Goal: Complete application form: Complete application form

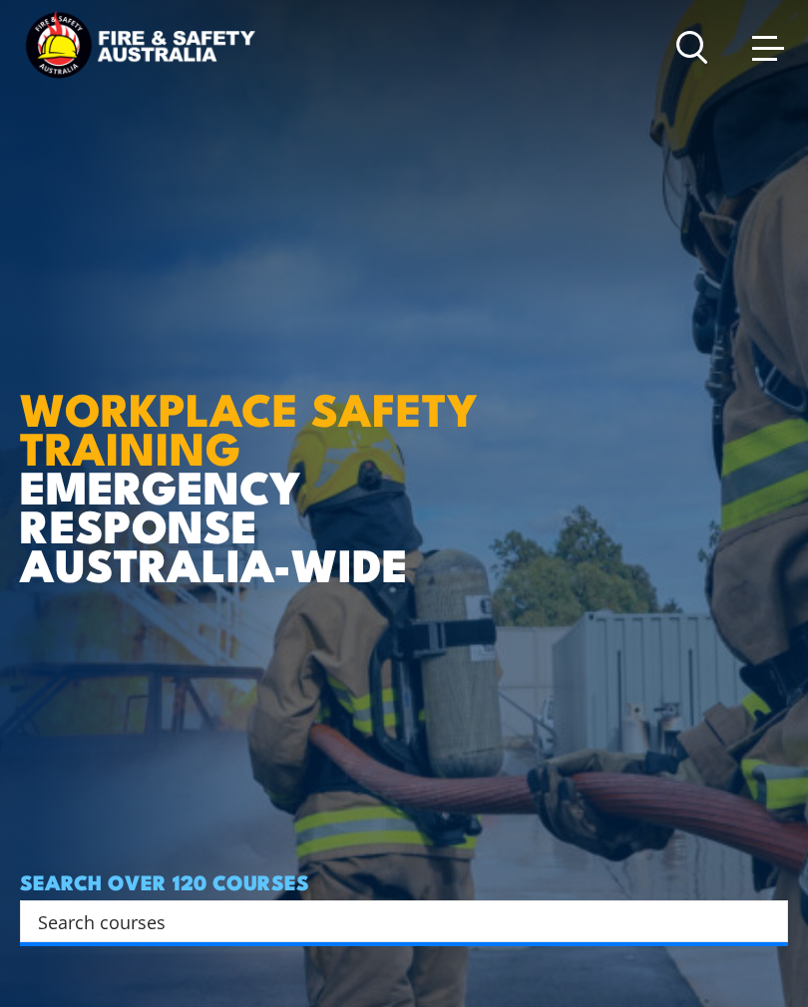
click at [754, 63] on link at bounding box center [768, 47] width 40 height 40
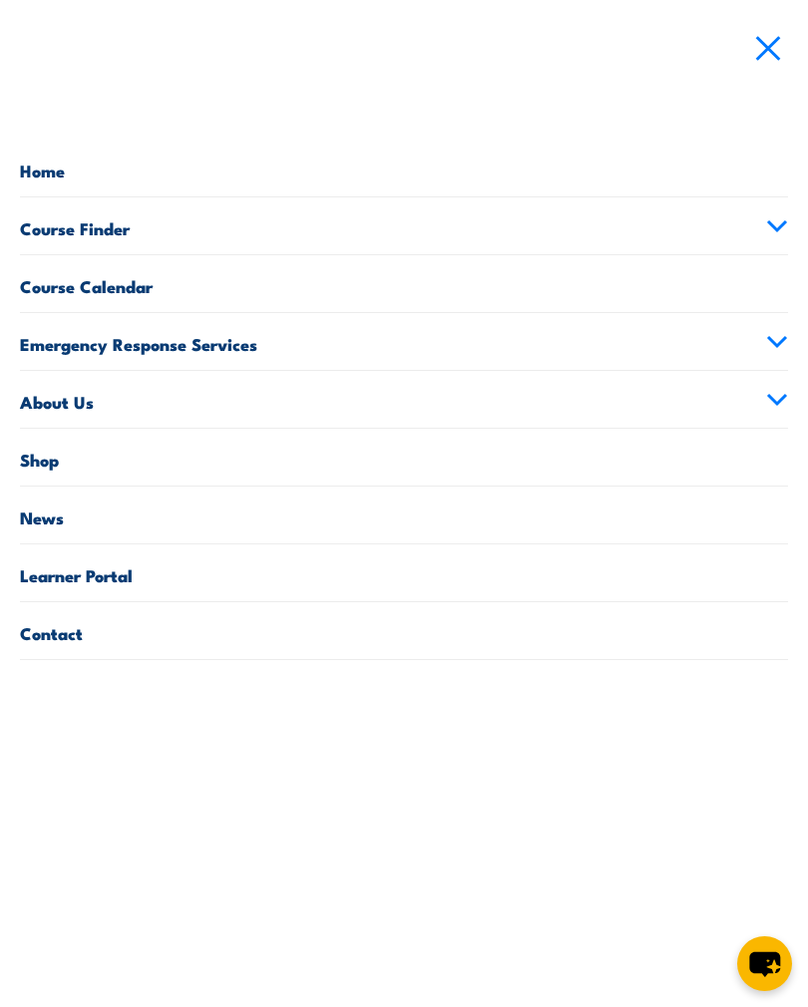
click at [764, 59] on link at bounding box center [768, 47] width 40 height 40
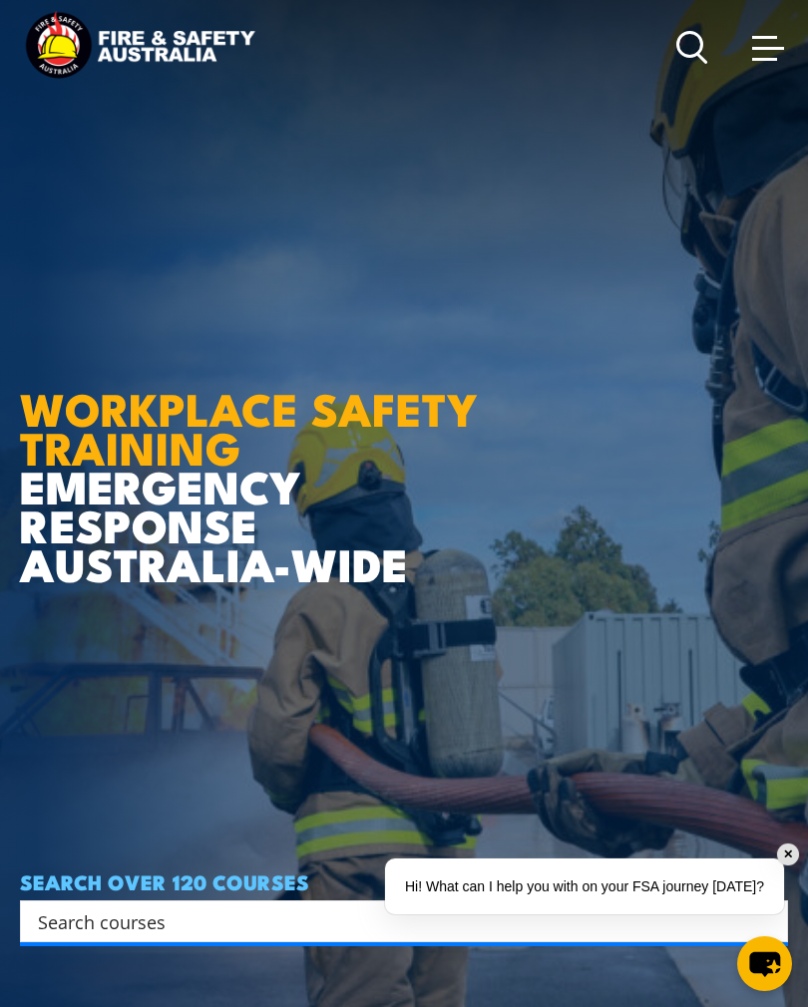
click at [531, 12] on div "Courses Course Calendar Emergency Response Services Services Overview Emergency…" at bounding box center [404, 47] width 768 height 79
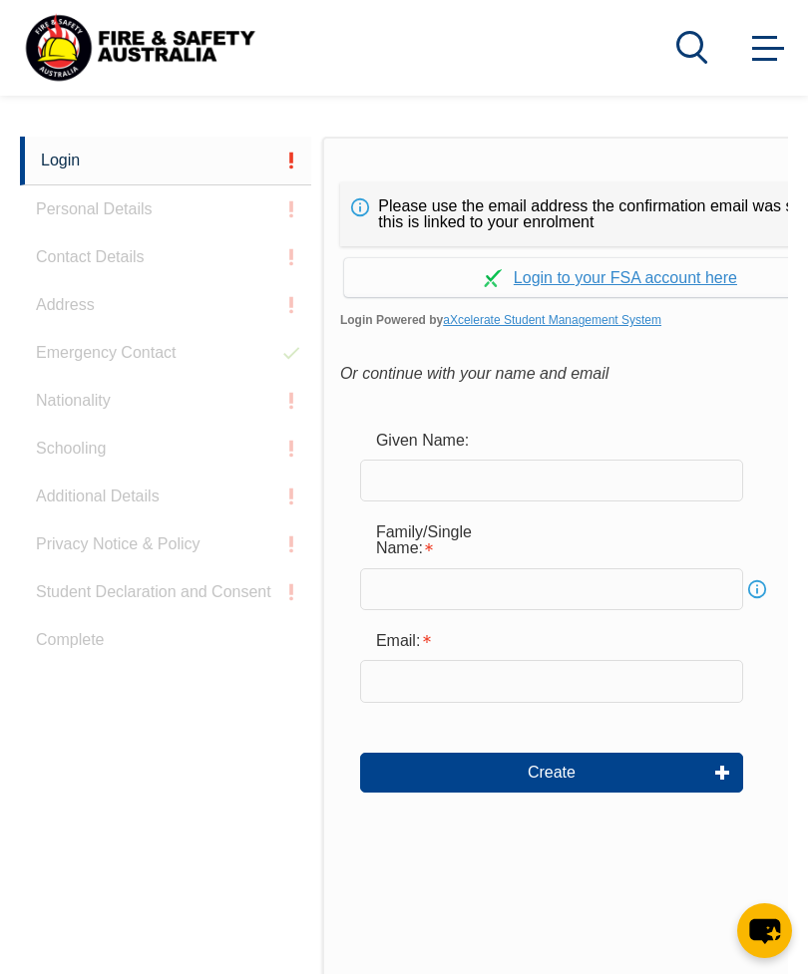
scroll to position [472, 0]
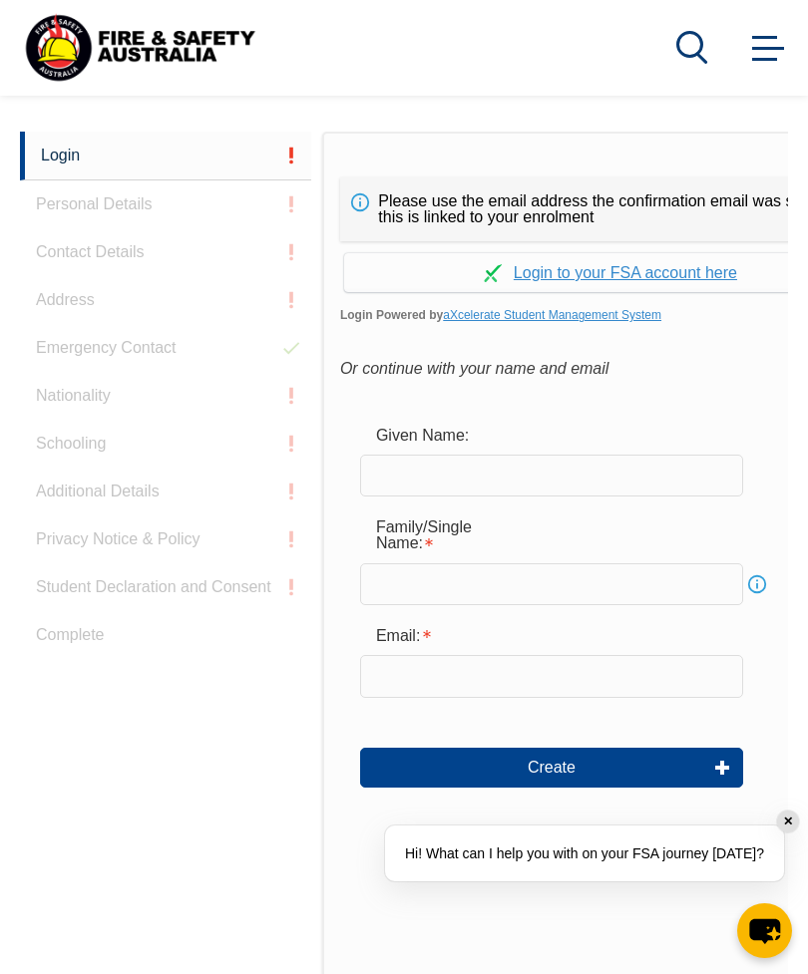
click at [693, 273] on link "Continue with aXcelerate" at bounding box center [610, 272] width 533 height 39
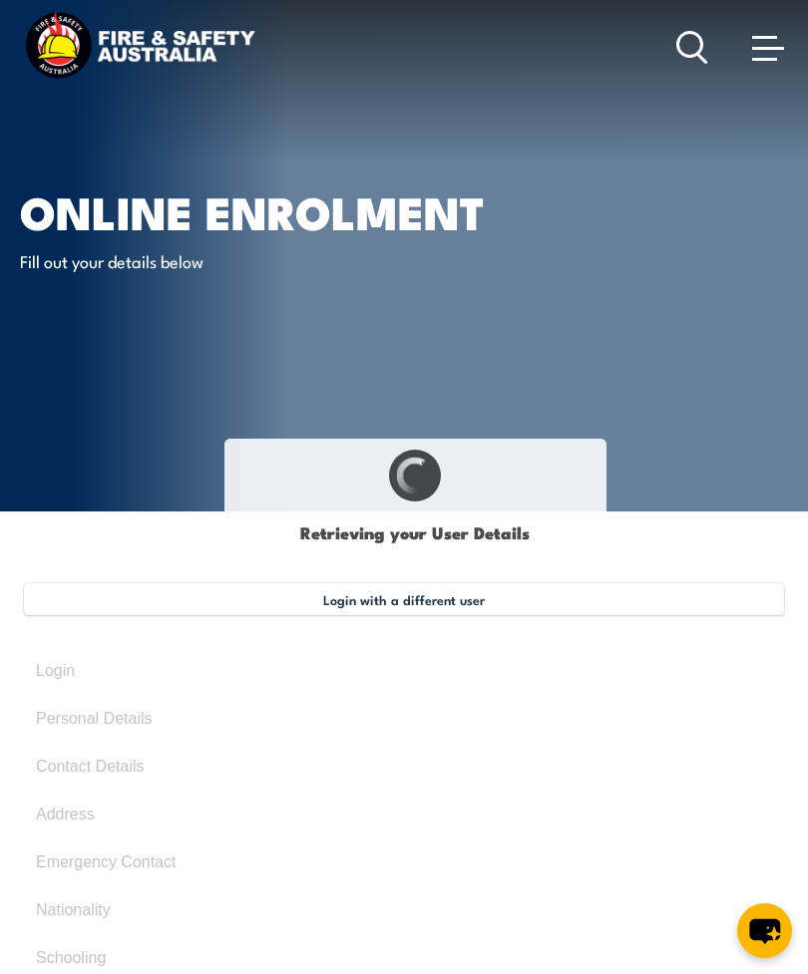
select select "Mr"
type input "Mitchel"
type input "Mitch"
type input "Edwin Alan"
type input "Bristow"
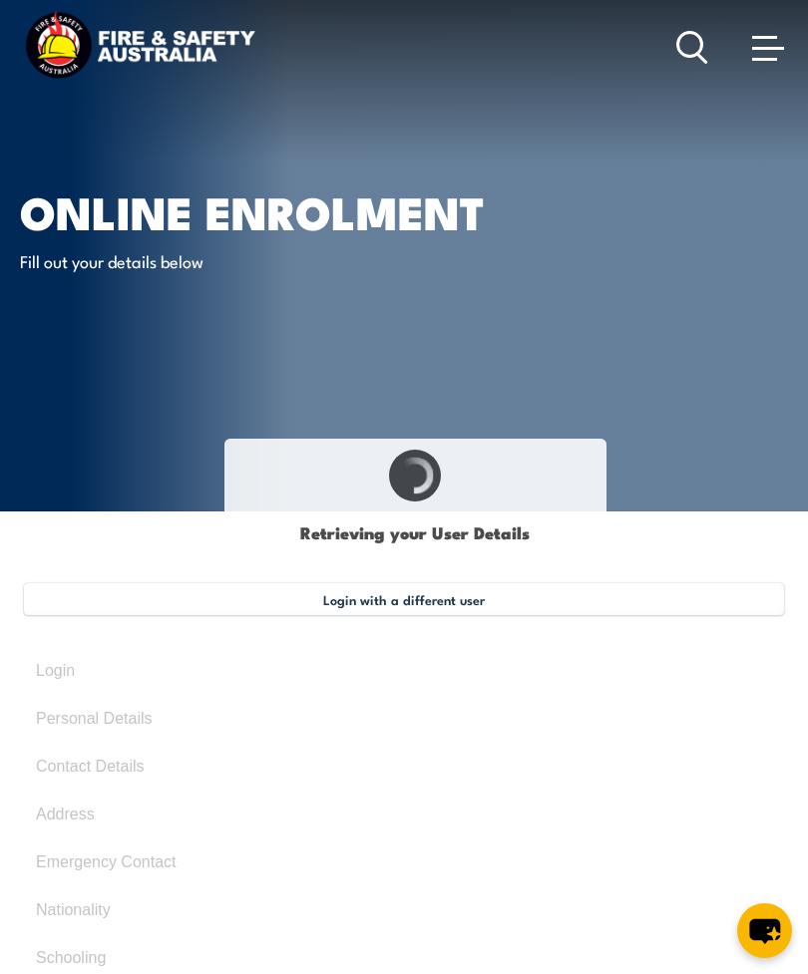
type input "June 9, 2003"
type input "L5JJ7JVCDQ"
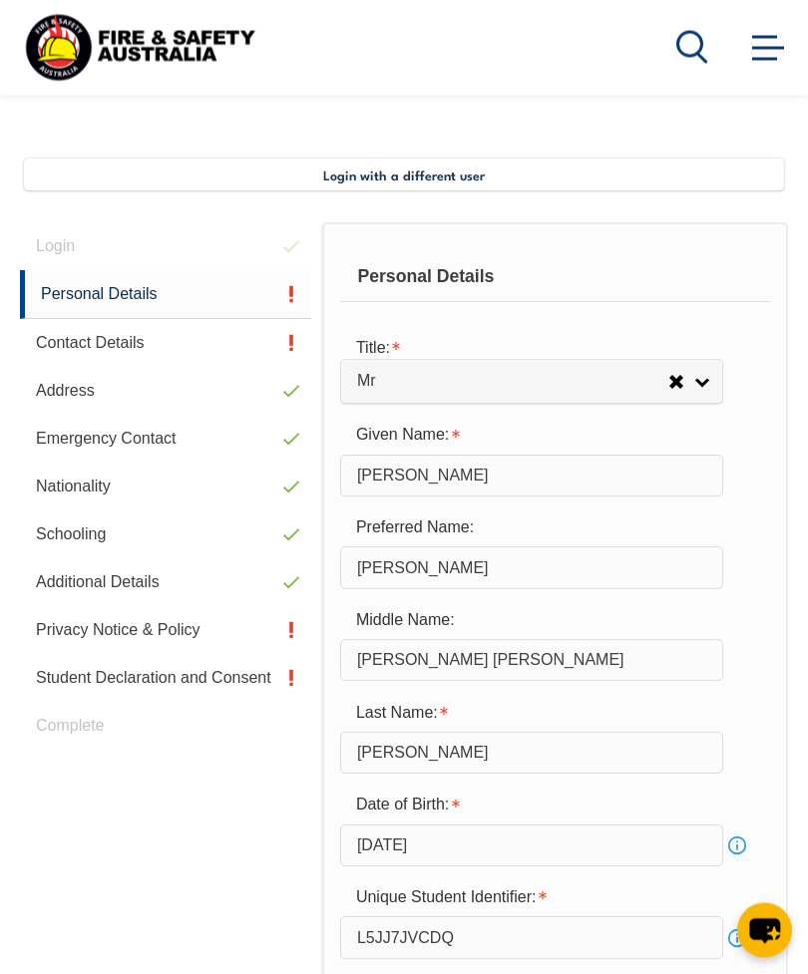
scroll to position [484, 0]
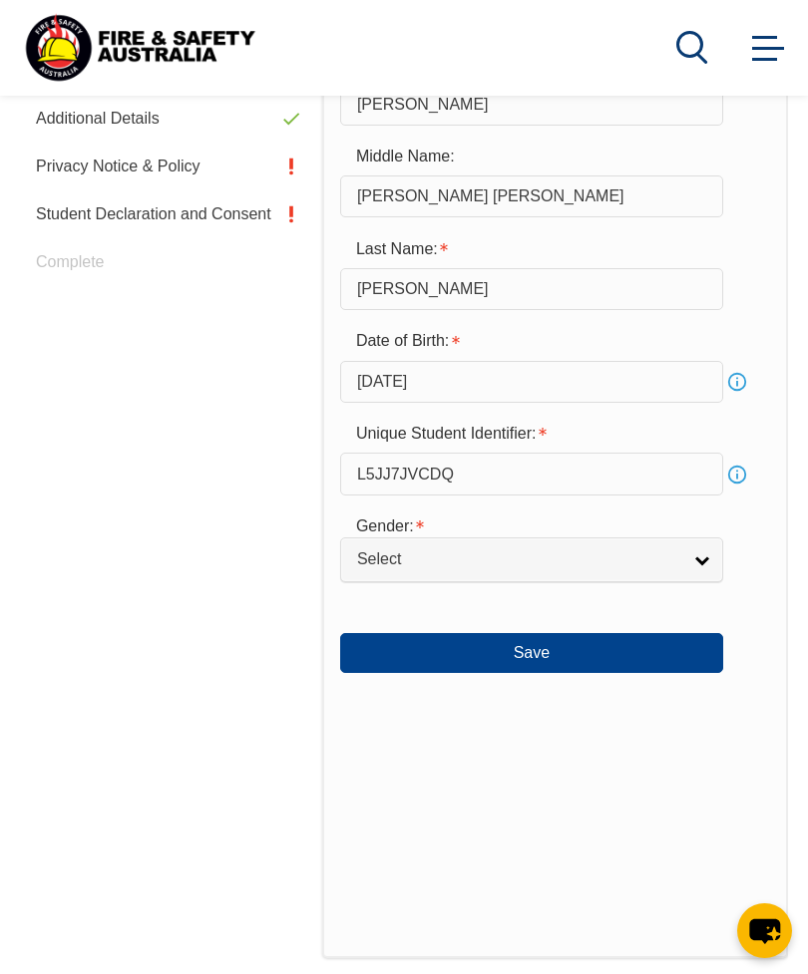
click at [642, 672] on button "Save" at bounding box center [531, 653] width 383 height 40
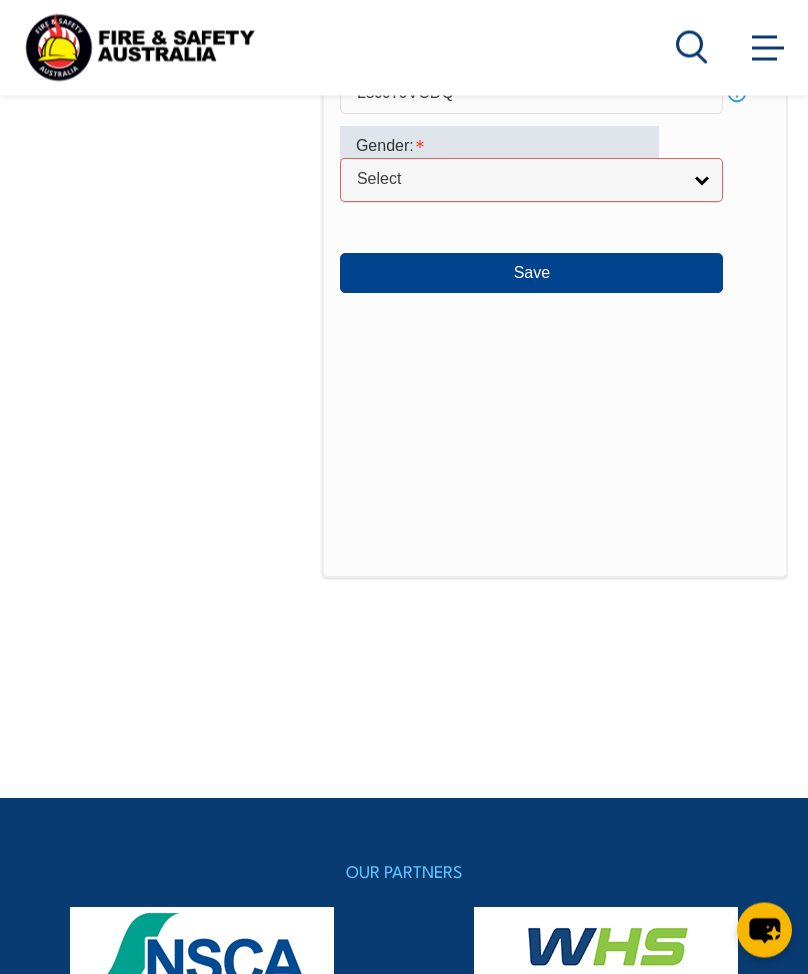
scroll to position [1270, 0]
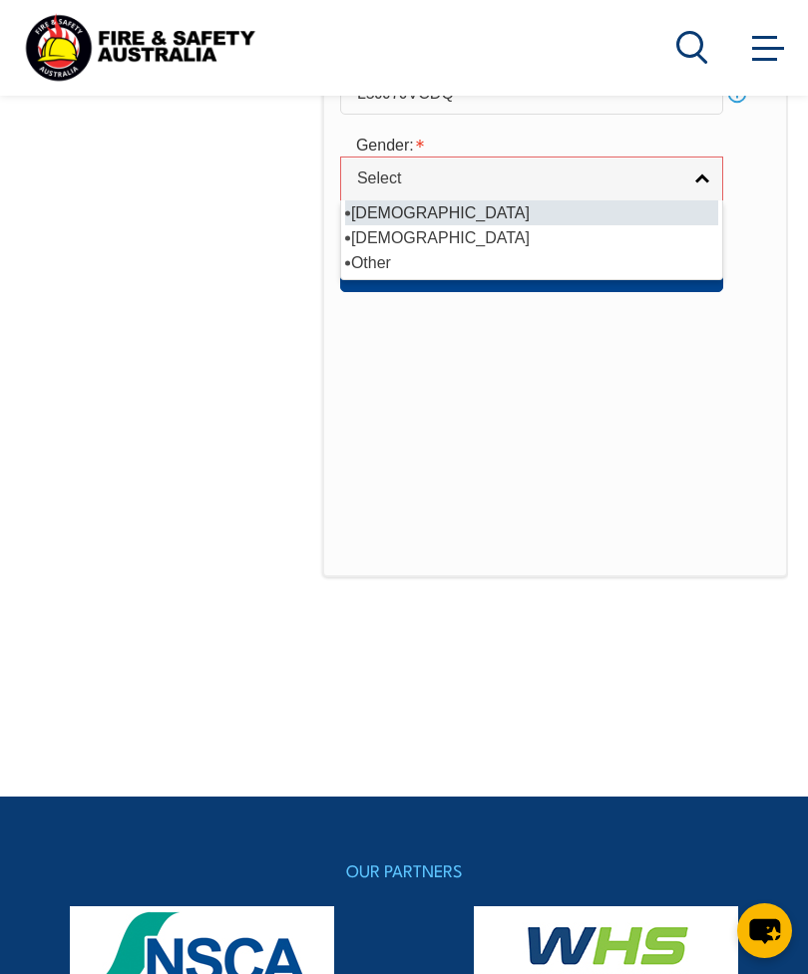
select select "M"
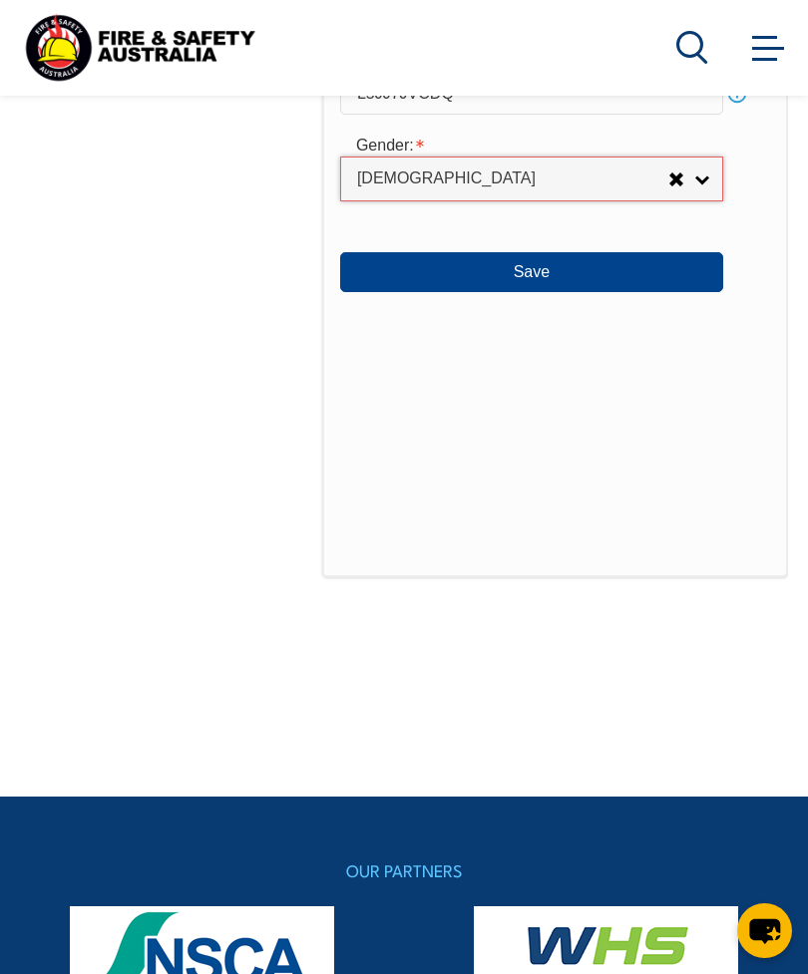
click at [673, 292] on button "Save" at bounding box center [531, 272] width 383 height 40
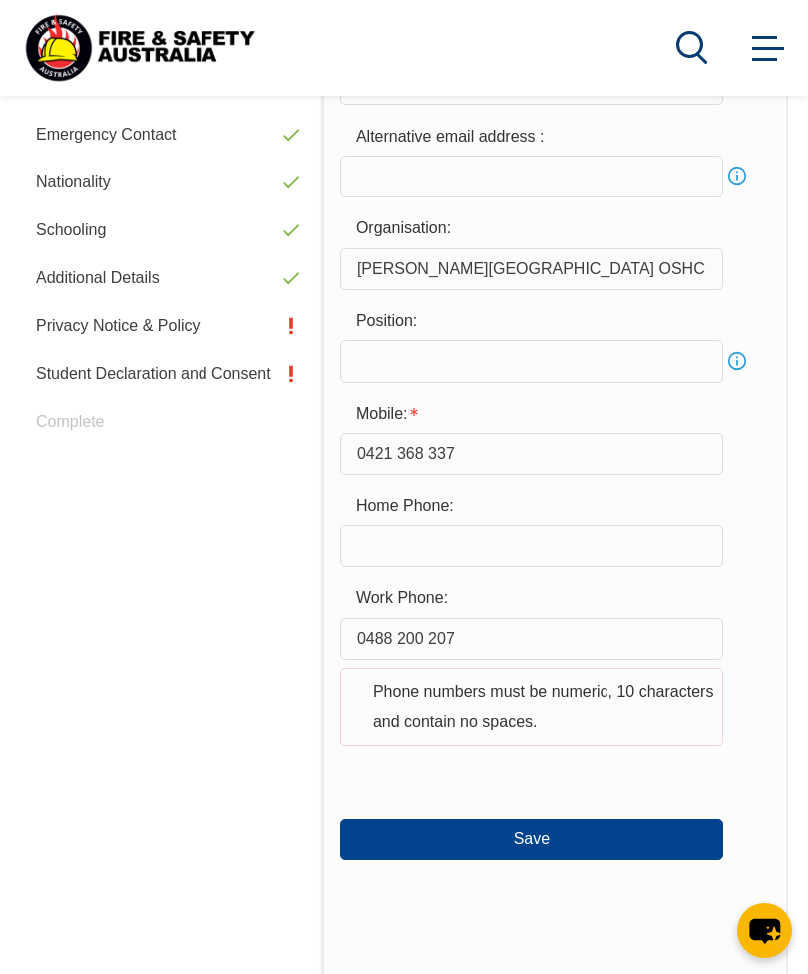
scroll to position [740, 0]
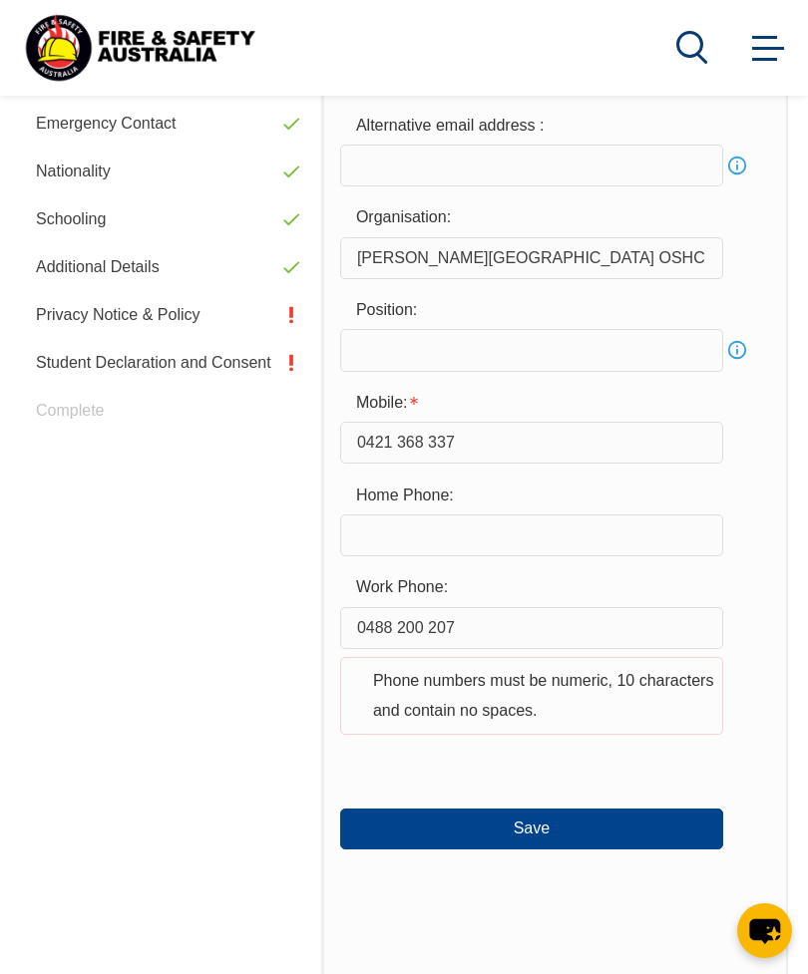
click at [648, 441] on input "0421 368 337" at bounding box center [531, 443] width 383 height 42
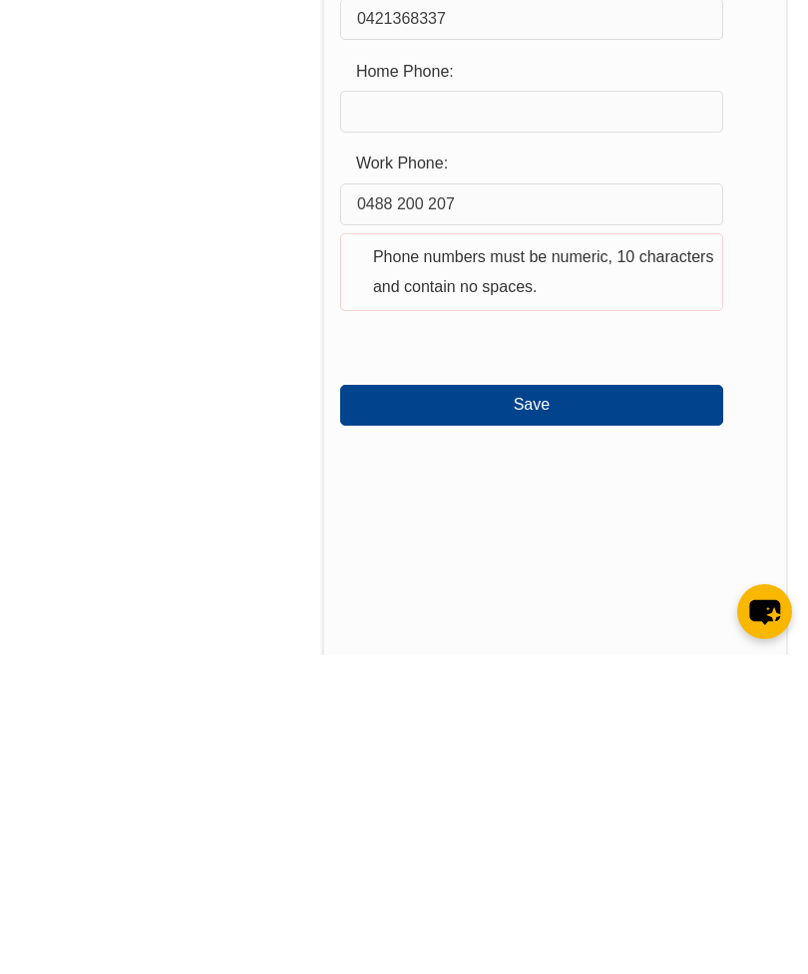
type input "0421368337"
click at [663, 704] on button "Save" at bounding box center [531, 724] width 383 height 40
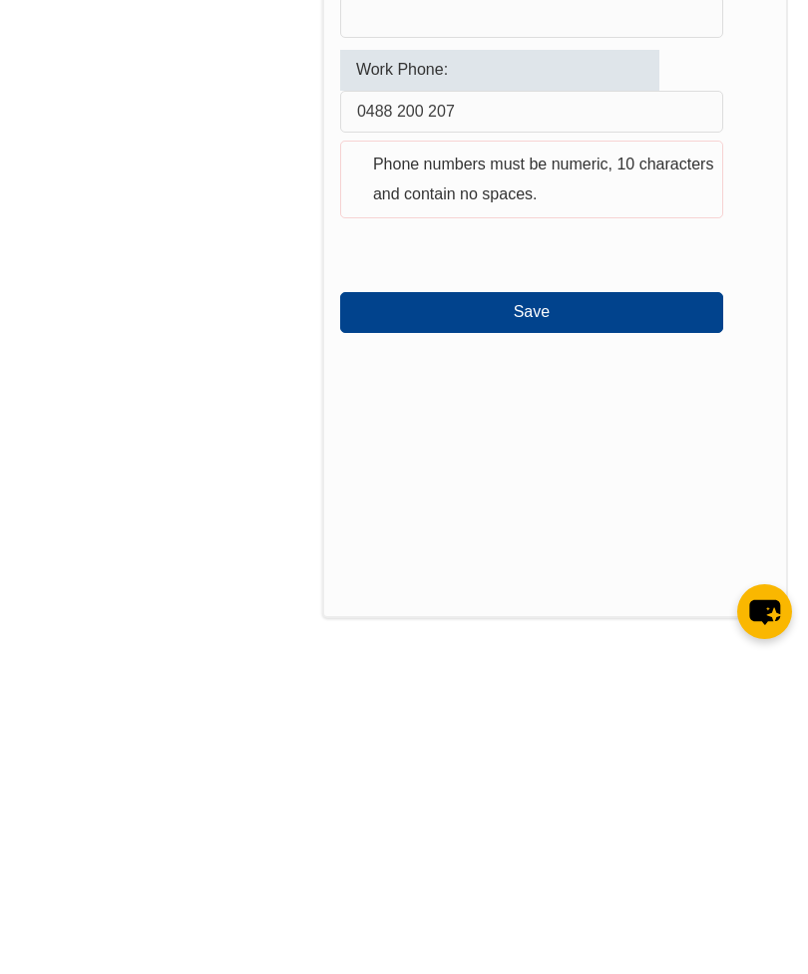
scroll to position [940, 0]
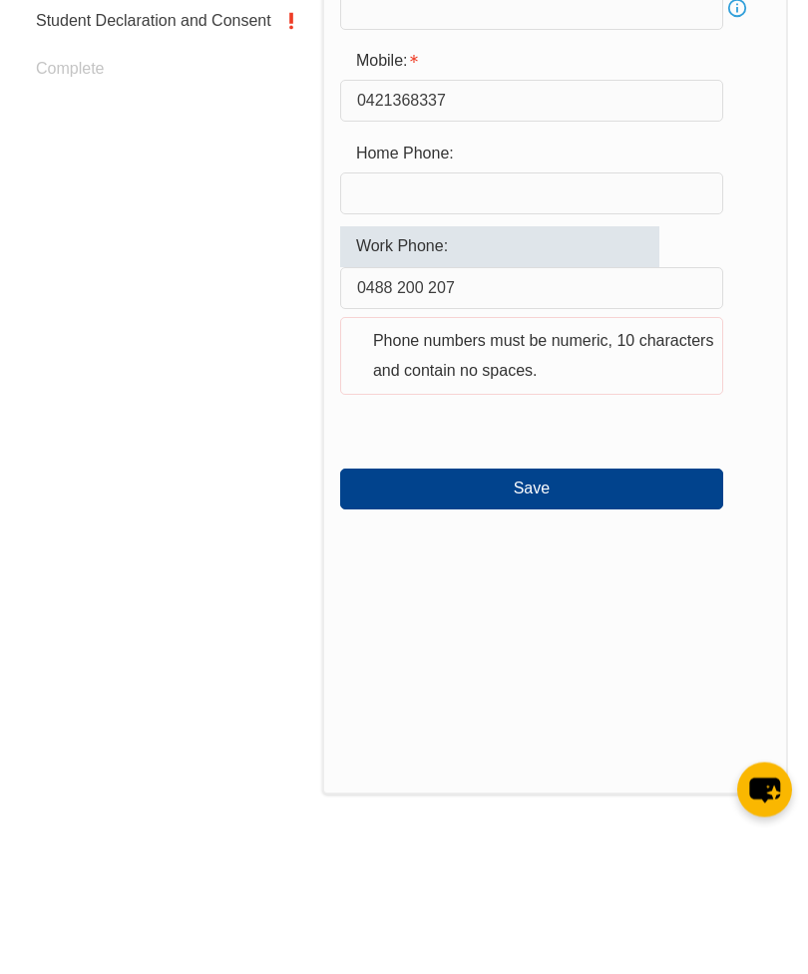
click at [588, 610] on button "Save" at bounding box center [531, 630] width 383 height 40
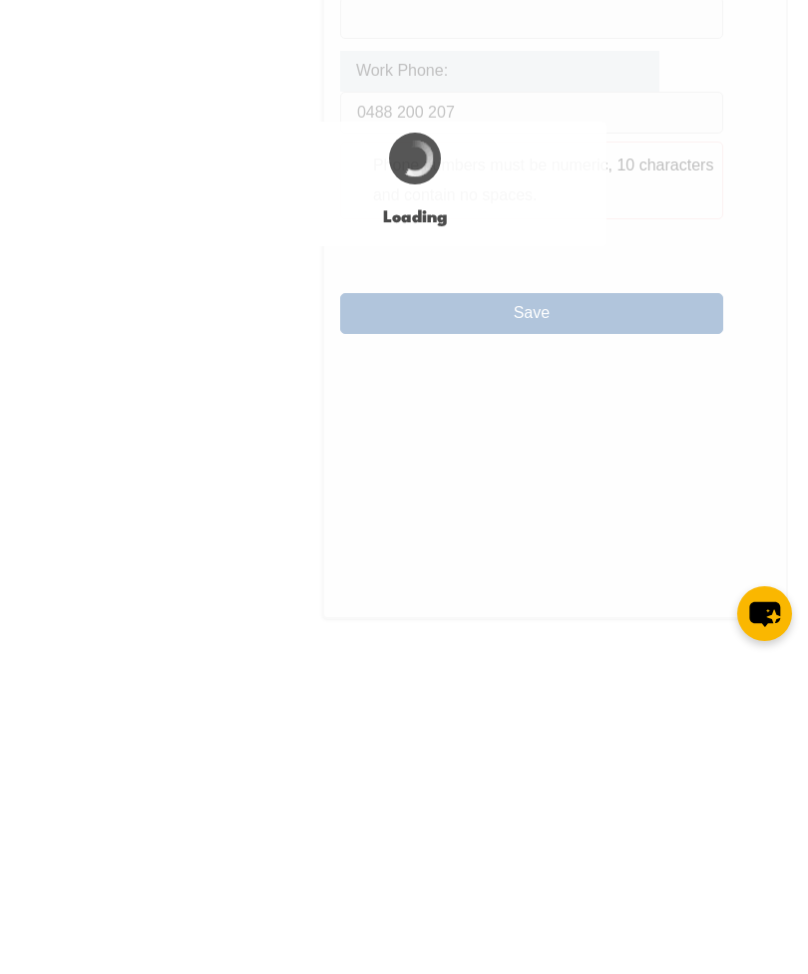
click at [402, 129] on div "Login with a different user Login Personal Details Contact Details Address Emer…" at bounding box center [404, 369] width 768 height 1453
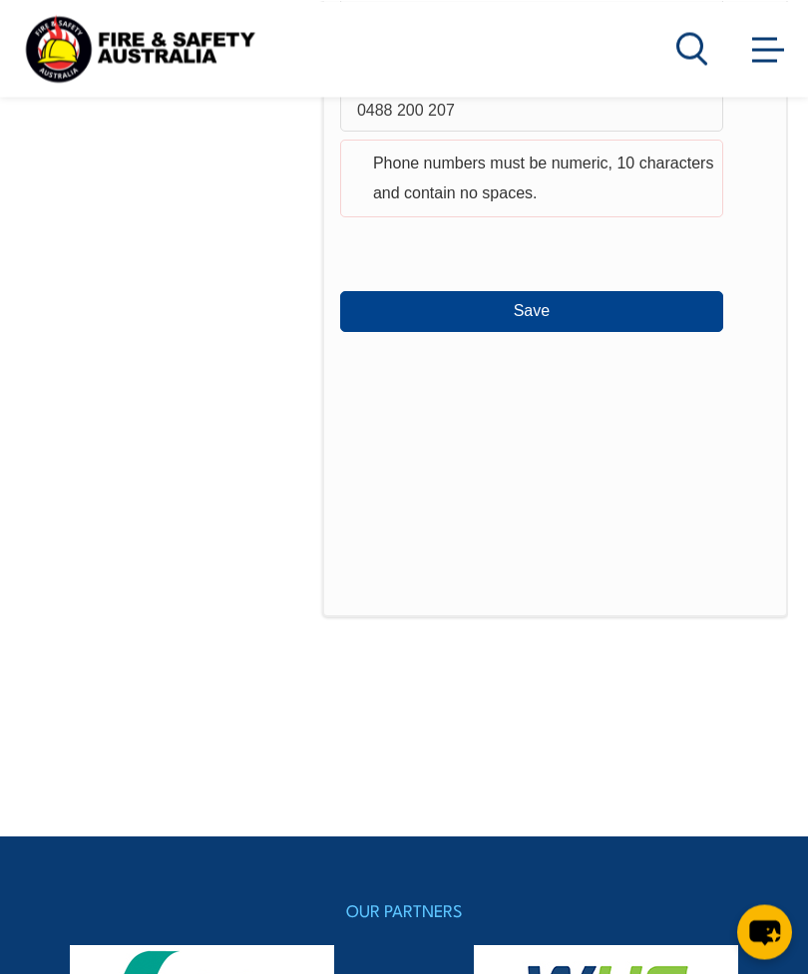
click at [409, 119] on input "0488 200 207" at bounding box center [531, 110] width 383 height 42
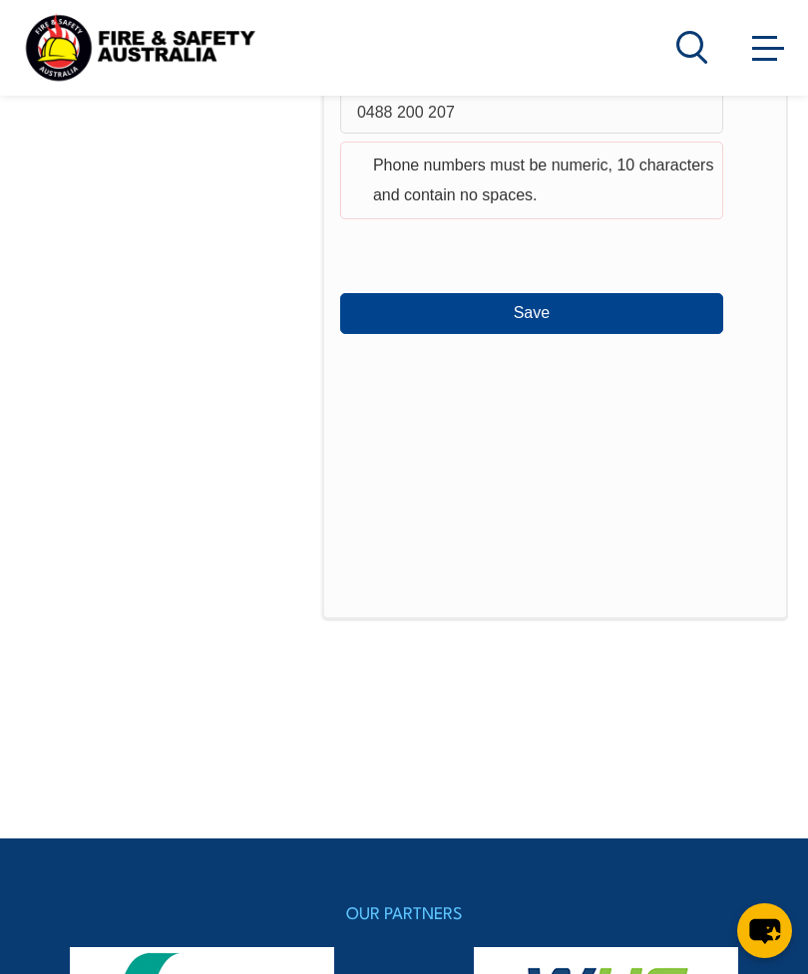
scroll to position [1260, 0]
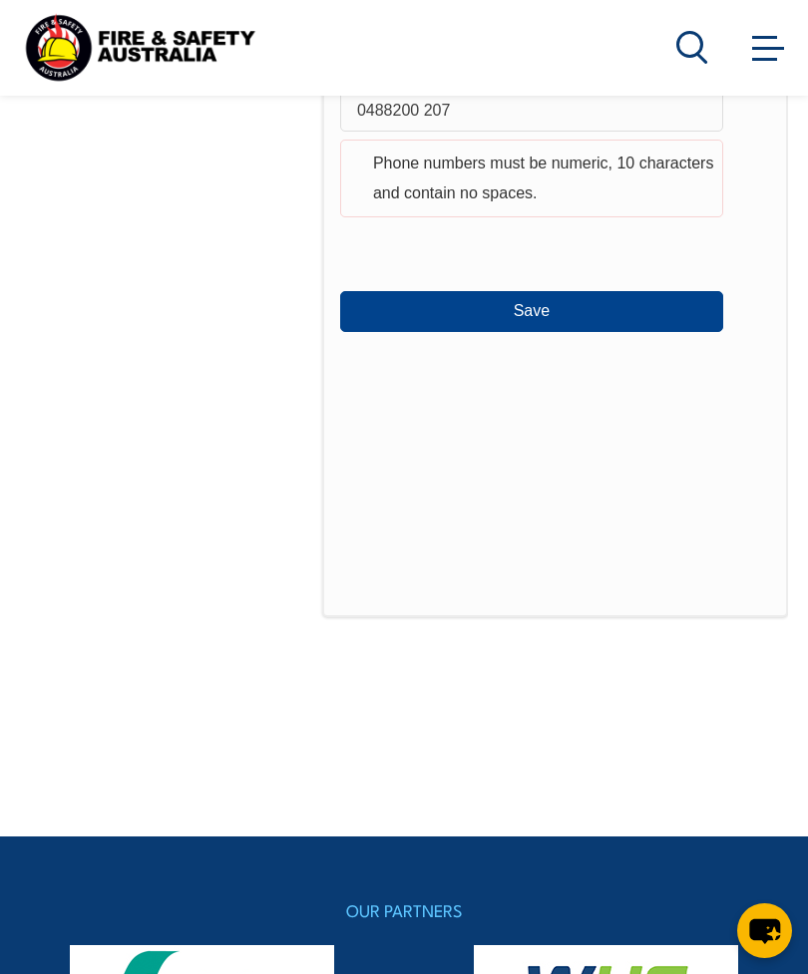
click at [426, 127] on input "0488200 207" at bounding box center [531, 111] width 383 height 42
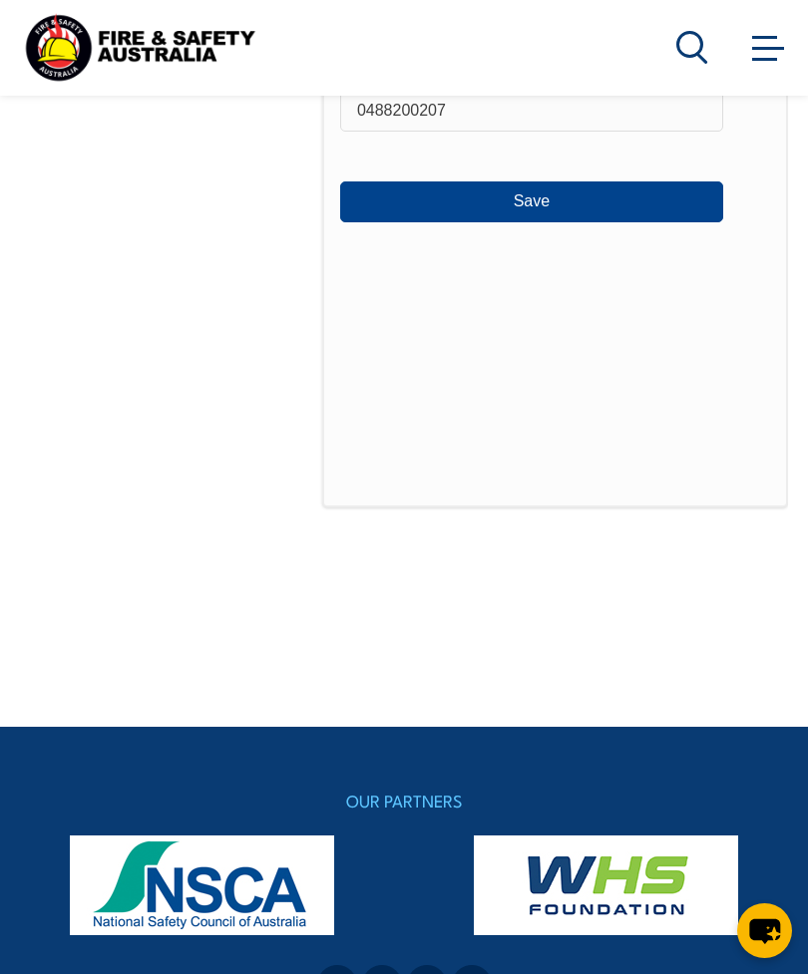
type input "0488200207"
click at [653, 217] on button "Save" at bounding box center [531, 202] width 383 height 40
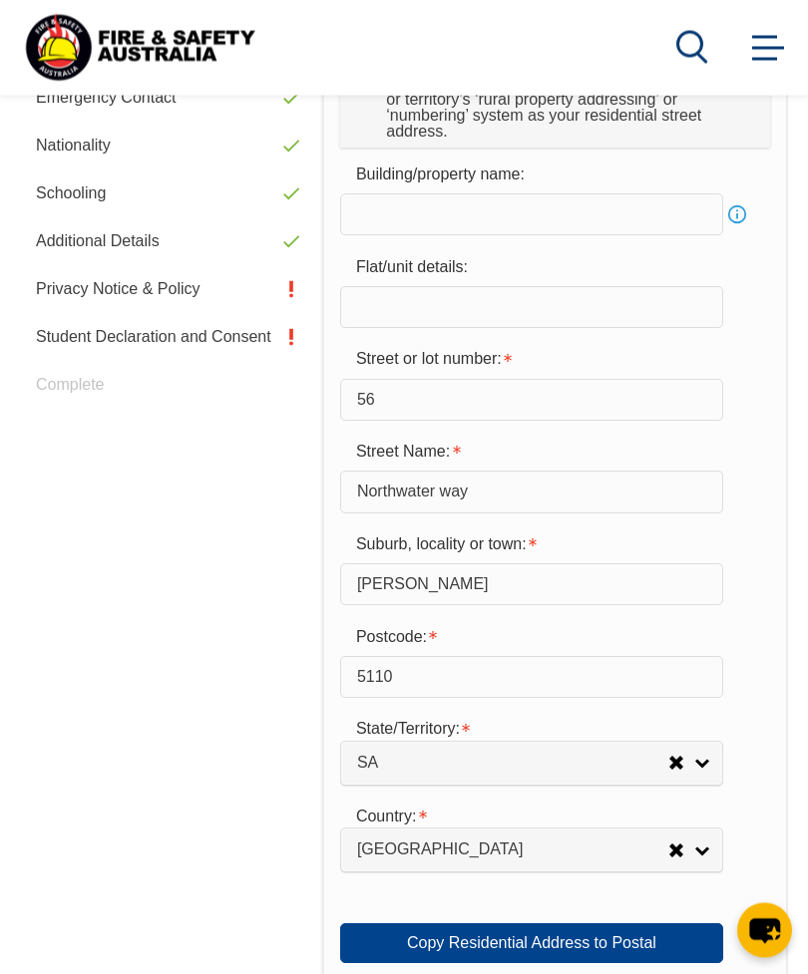
scroll to position [768, 0]
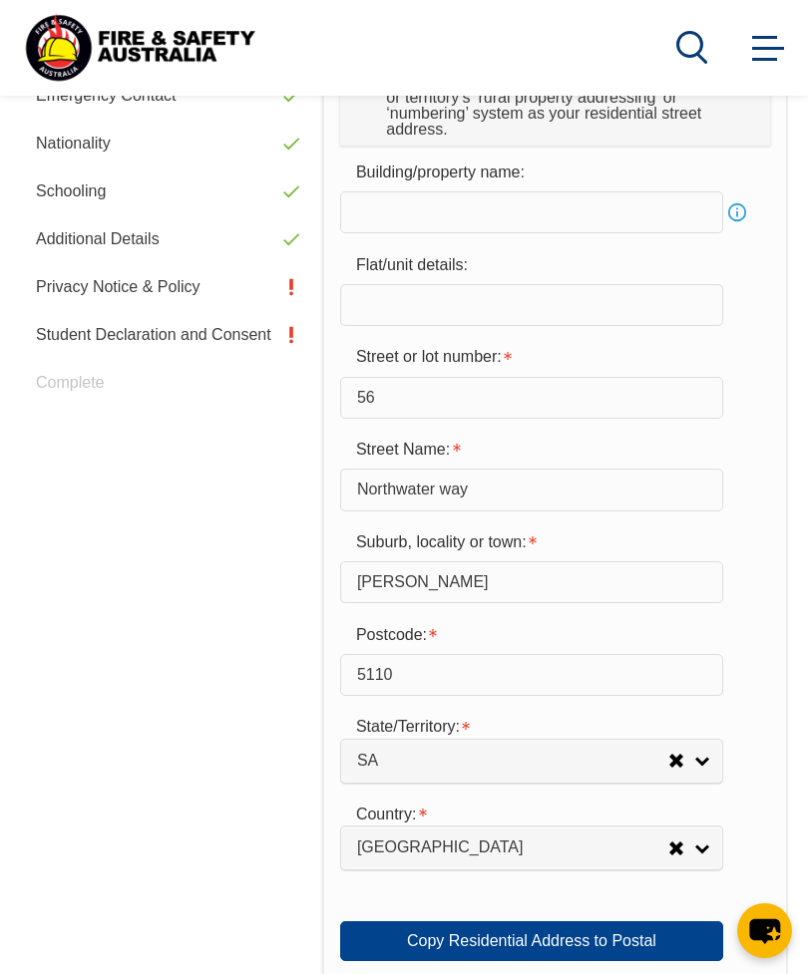
click at [568, 214] on input "text" at bounding box center [531, 212] width 383 height 42
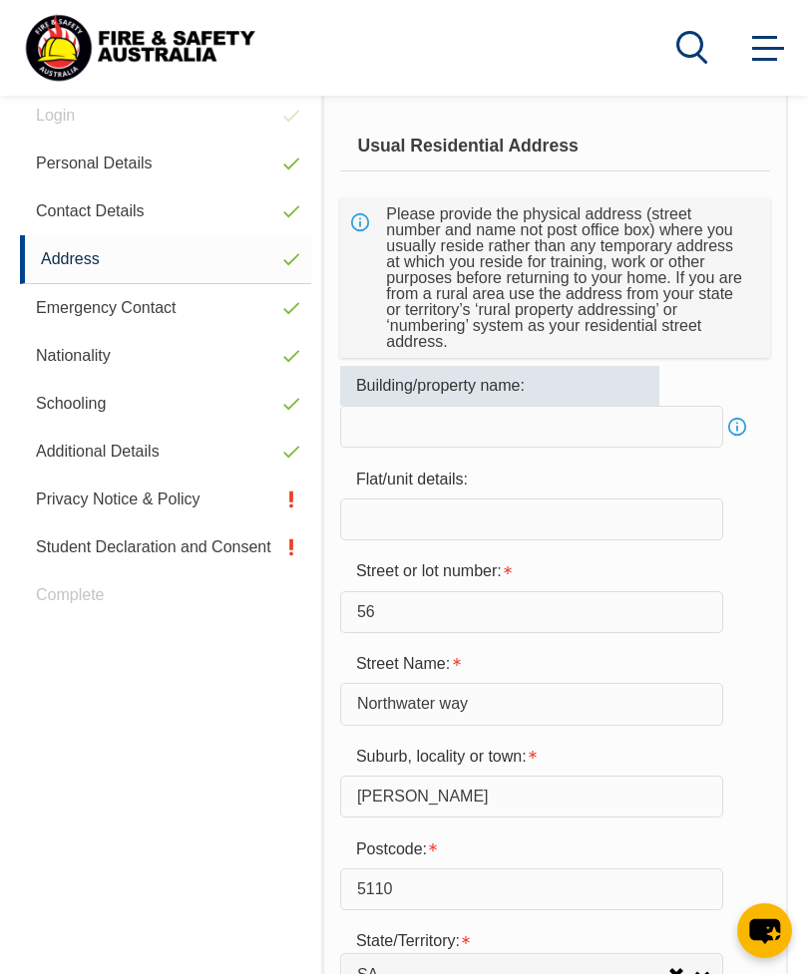
scroll to position [555, 0]
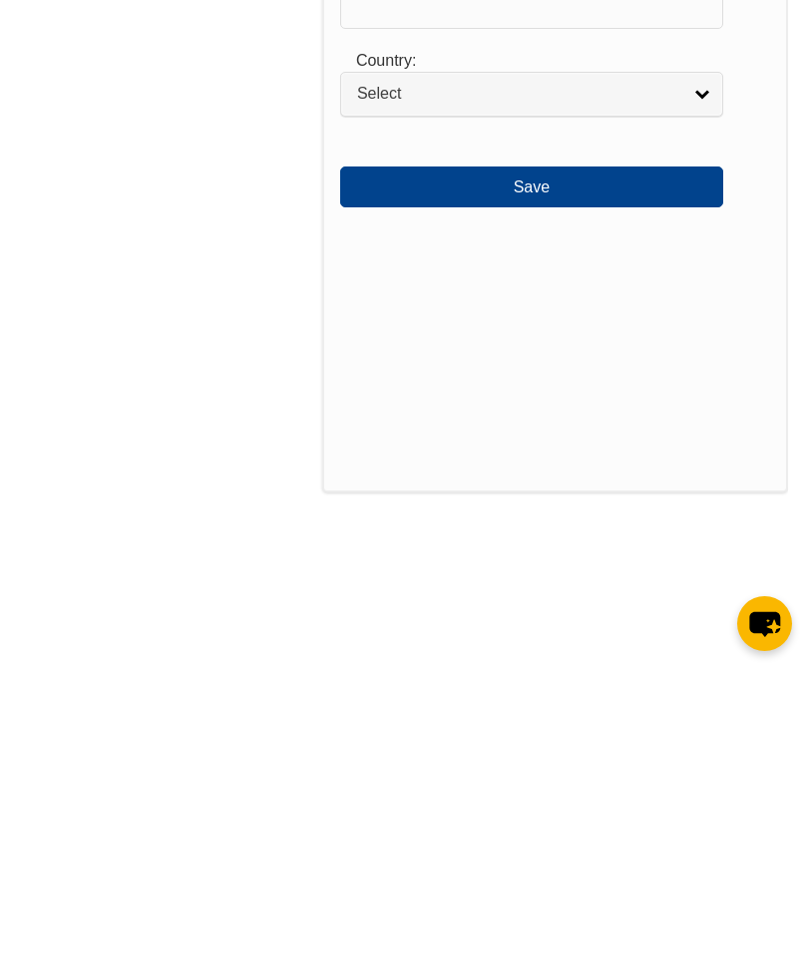
click at [665, 474] on button "Save" at bounding box center [531, 494] width 383 height 40
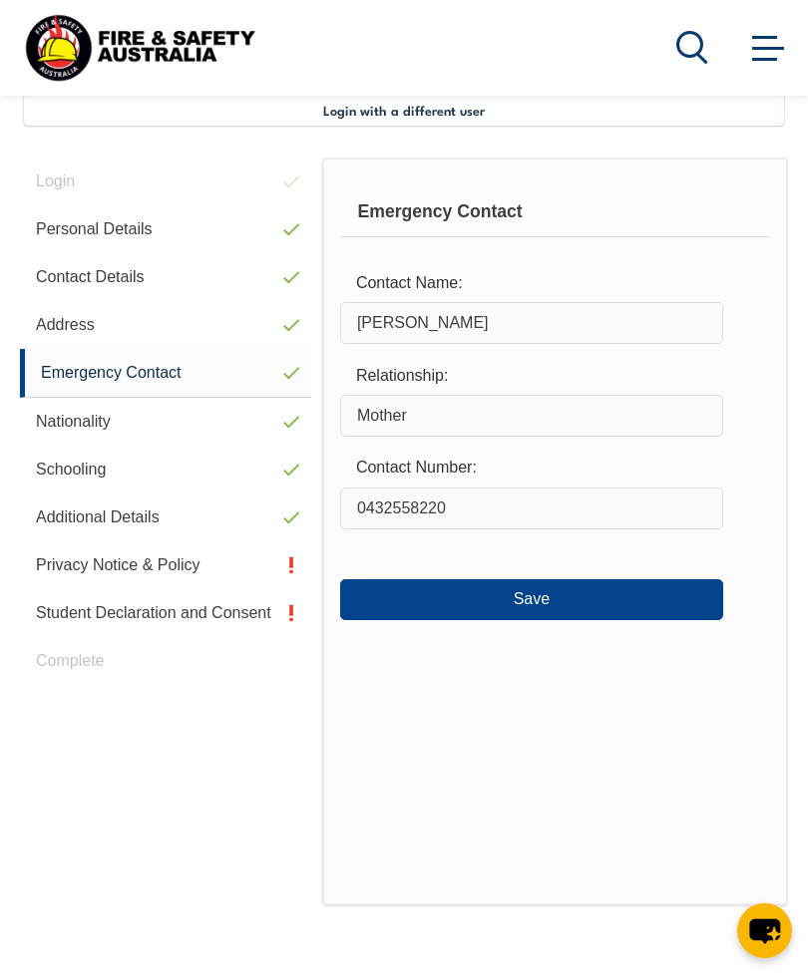
scroll to position [484, 0]
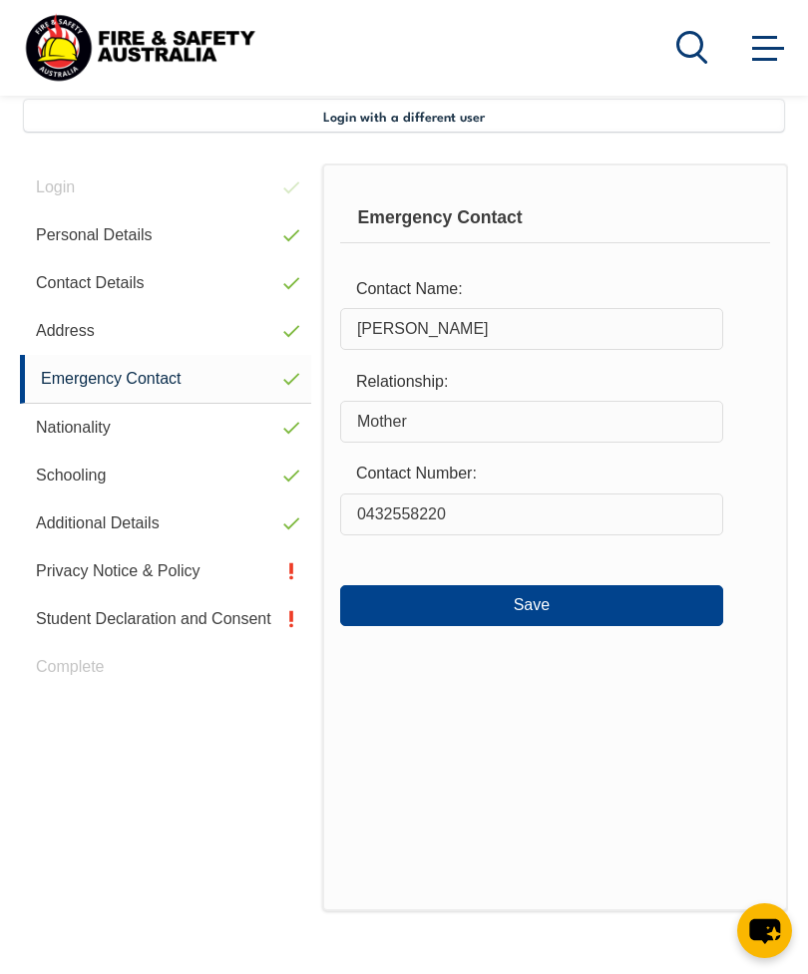
click at [675, 618] on button "Save" at bounding box center [531, 605] width 383 height 40
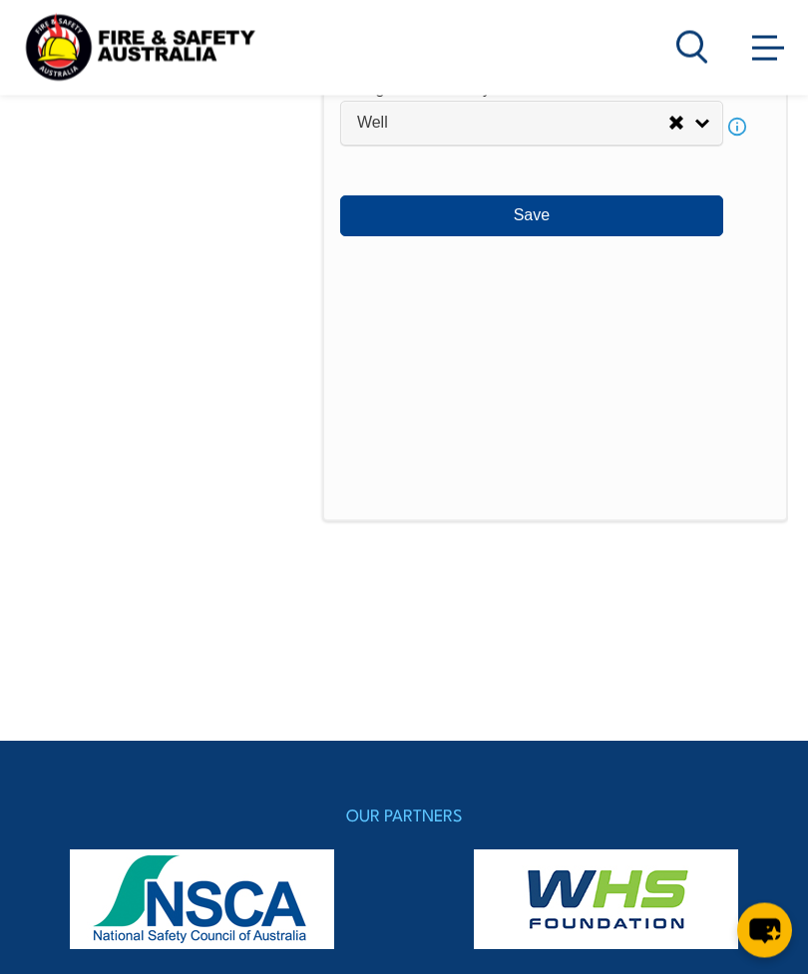
scroll to position [1122, 0]
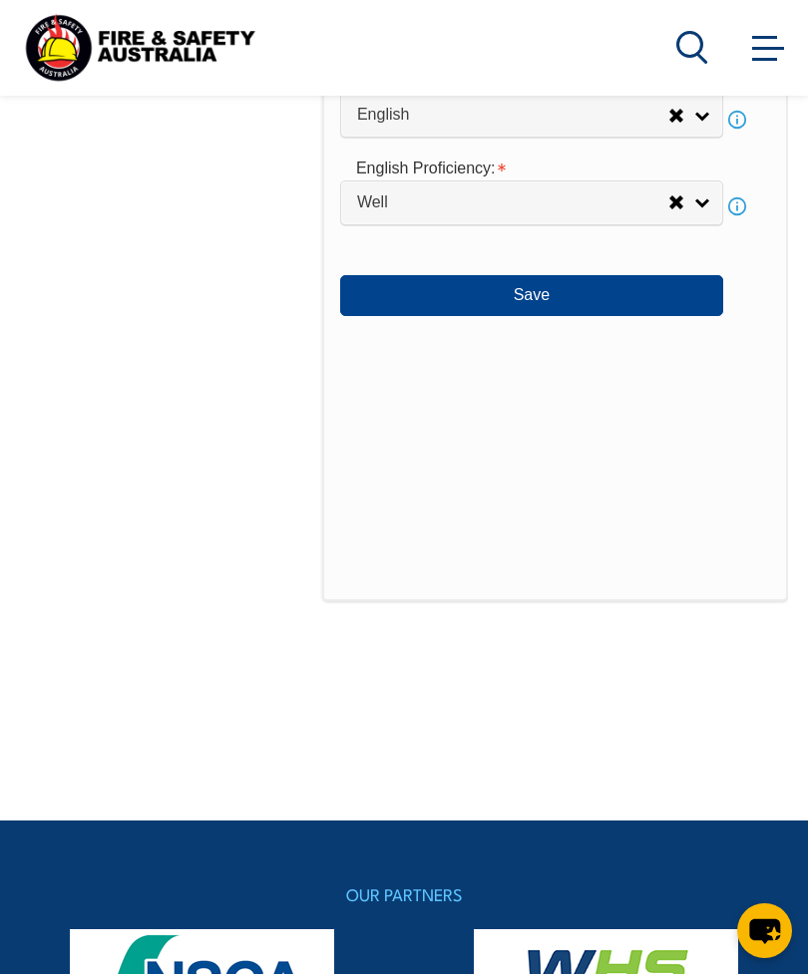
click at [659, 315] on button "Save" at bounding box center [531, 295] width 383 height 40
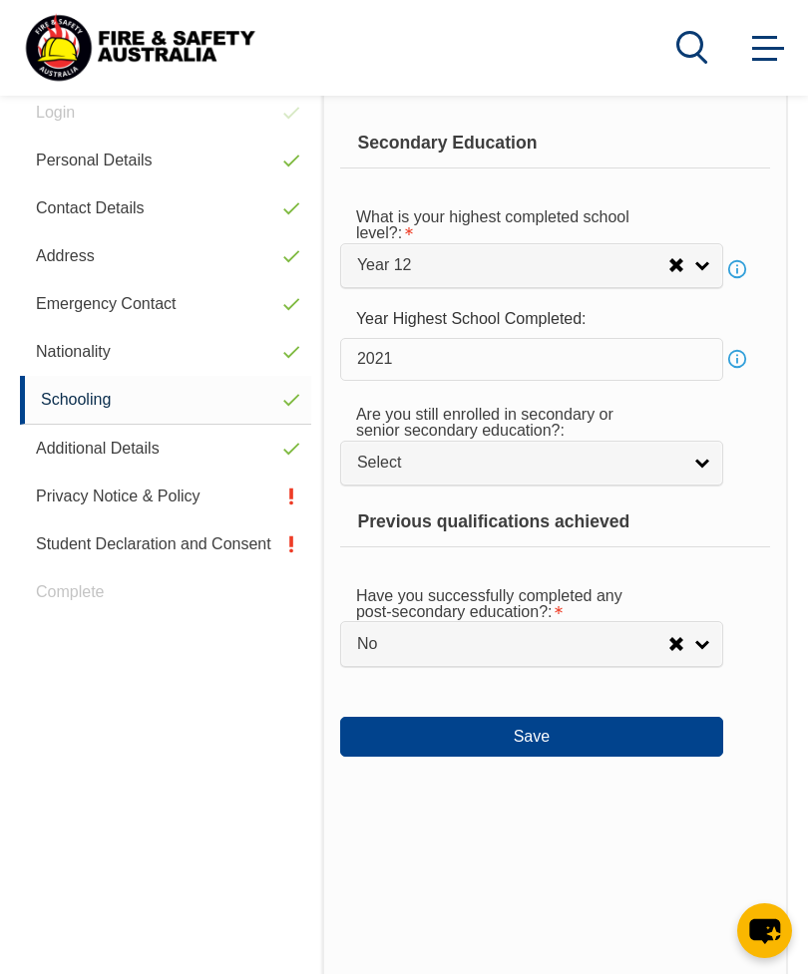
scroll to position [484, 0]
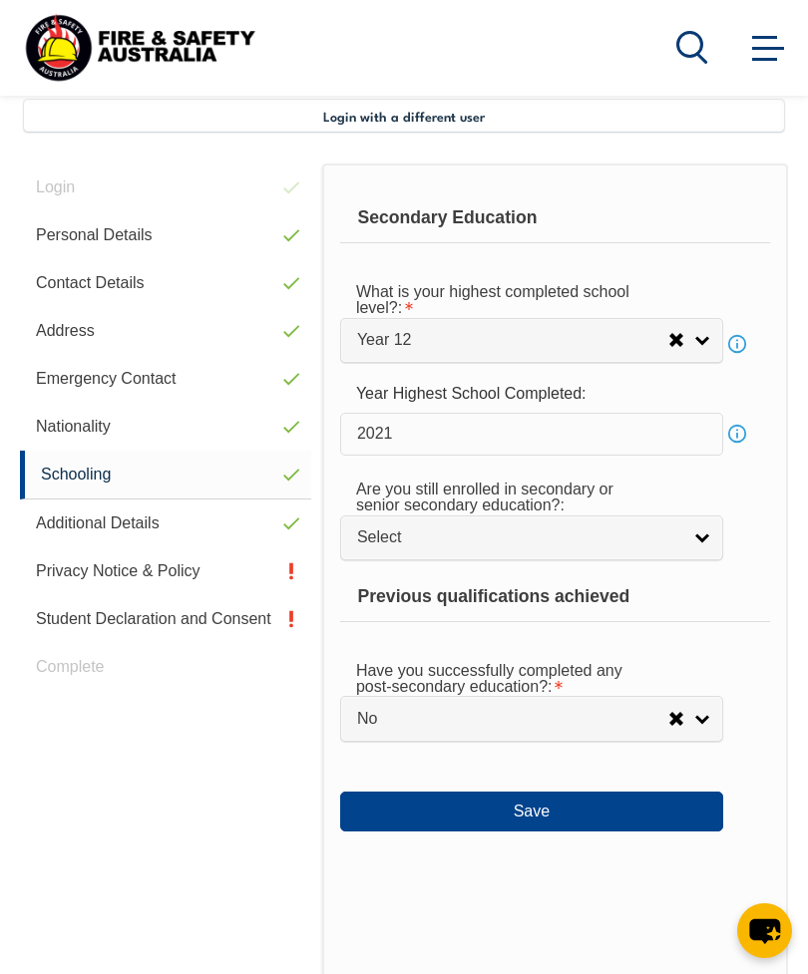
click at [694, 832] on button "Save" at bounding box center [531, 812] width 383 height 40
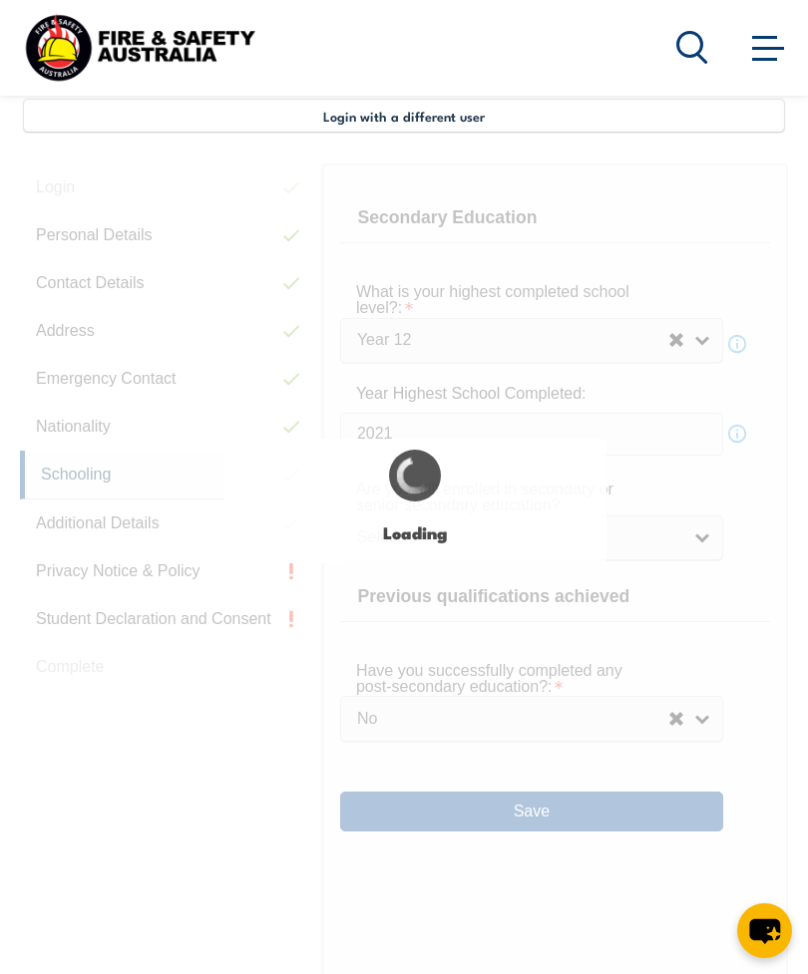
select select "false"
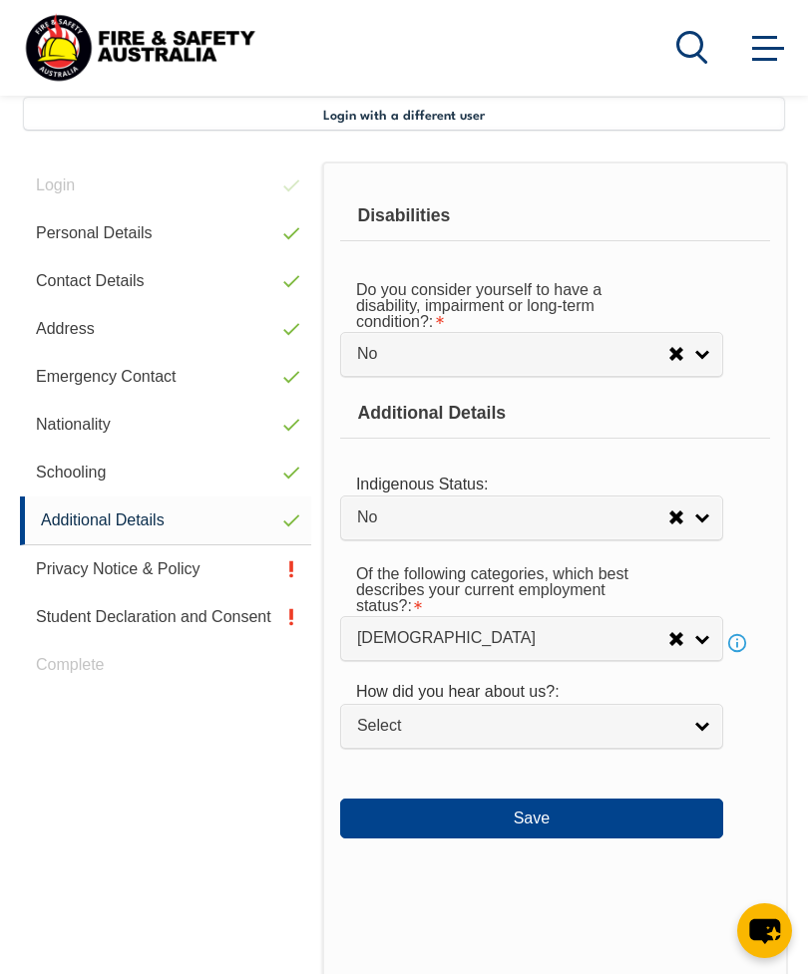
scroll to position [485, 0]
click at [622, 840] on button "Save" at bounding box center [531, 820] width 383 height 40
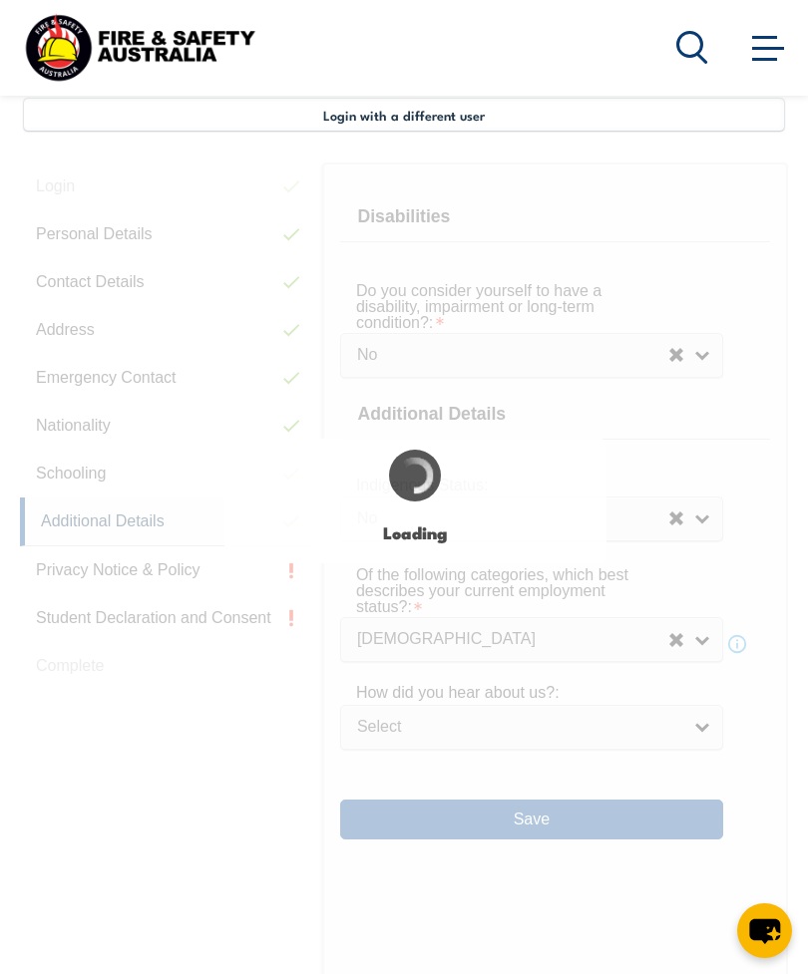
select select "false"
select select
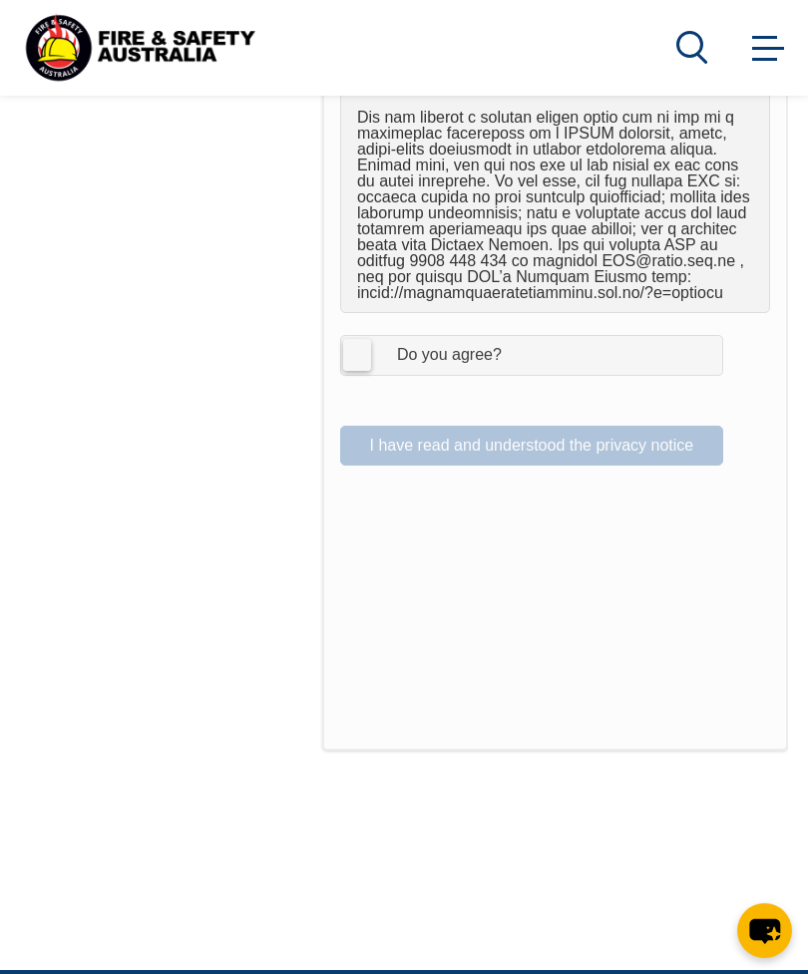
scroll to position [1675, 0]
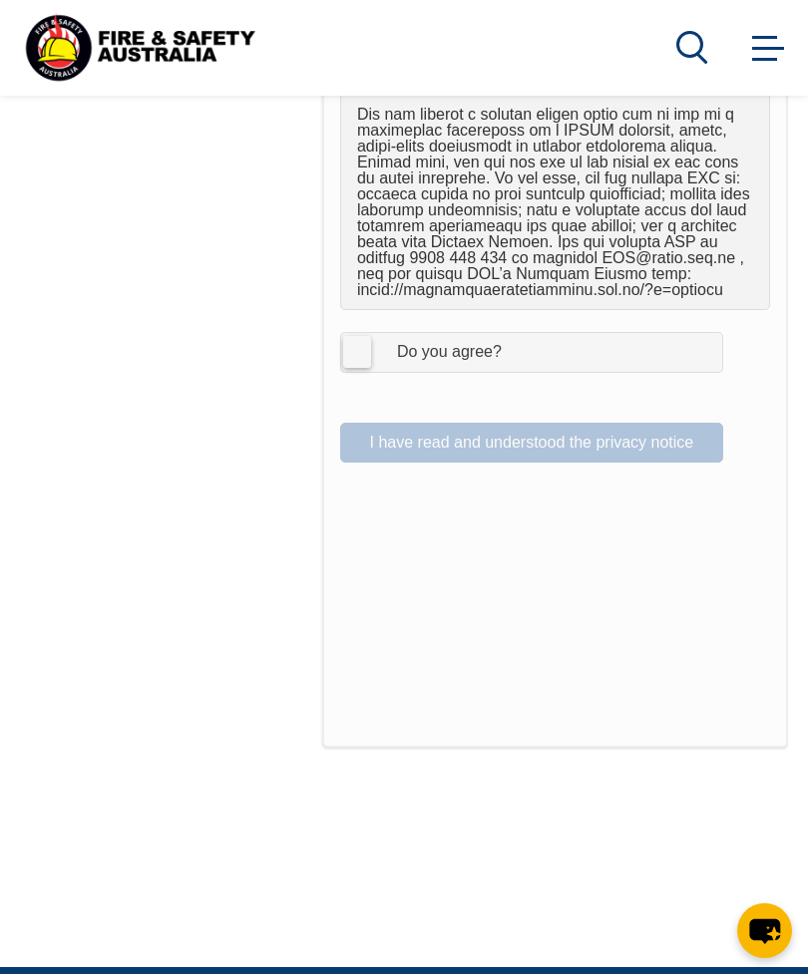
click at [351, 348] on label "I Agree Do you agree?" at bounding box center [531, 352] width 383 height 40
click at [518, 348] on input "I Agree Do you agree?" at bounding box center [535, 352] width 34 height 38
checkbox input "true"
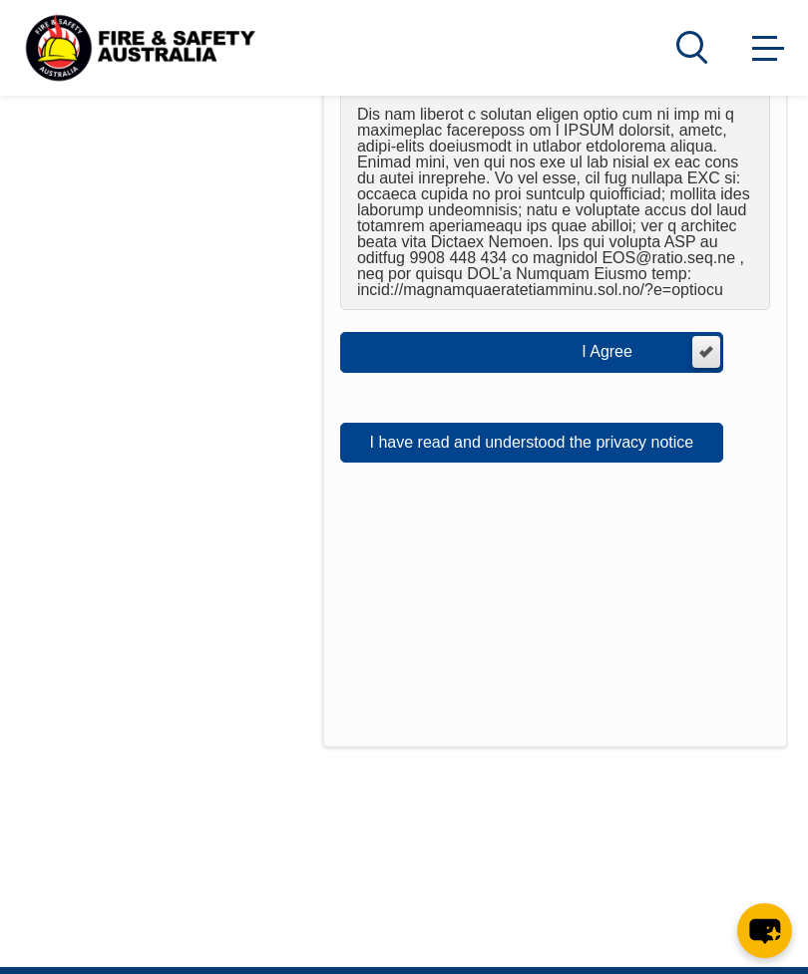
click at [548, 453] on button "I have read and understood the privacy notice" at bounding box center [531, 443] width 383 height 40
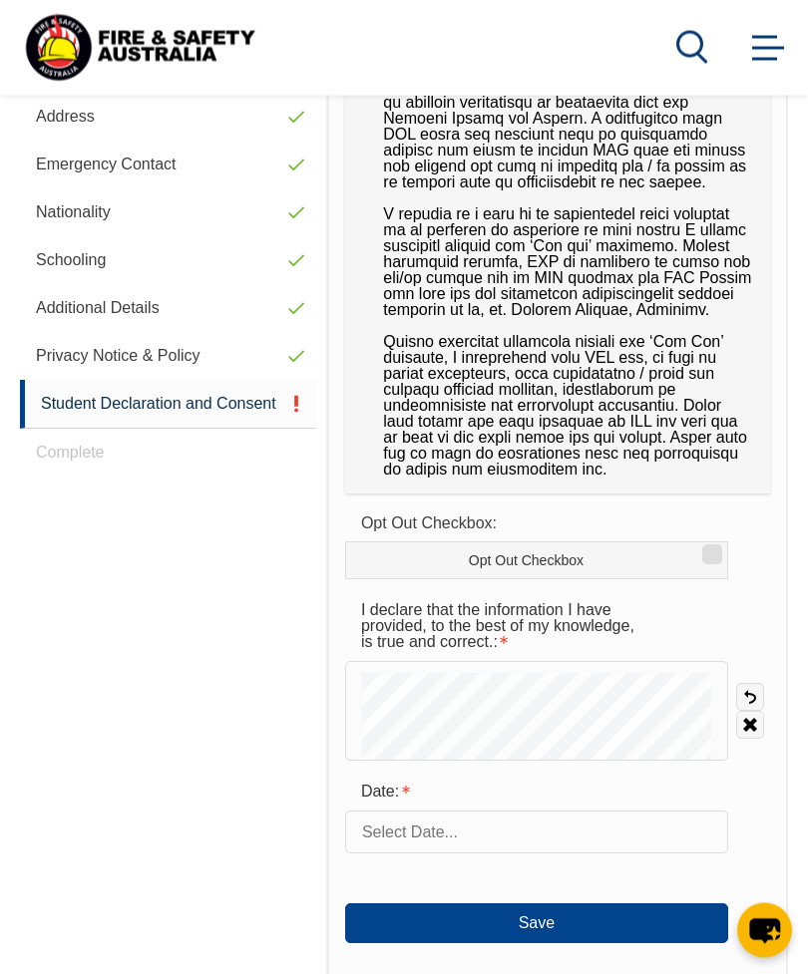
scroll to position [704, 0]
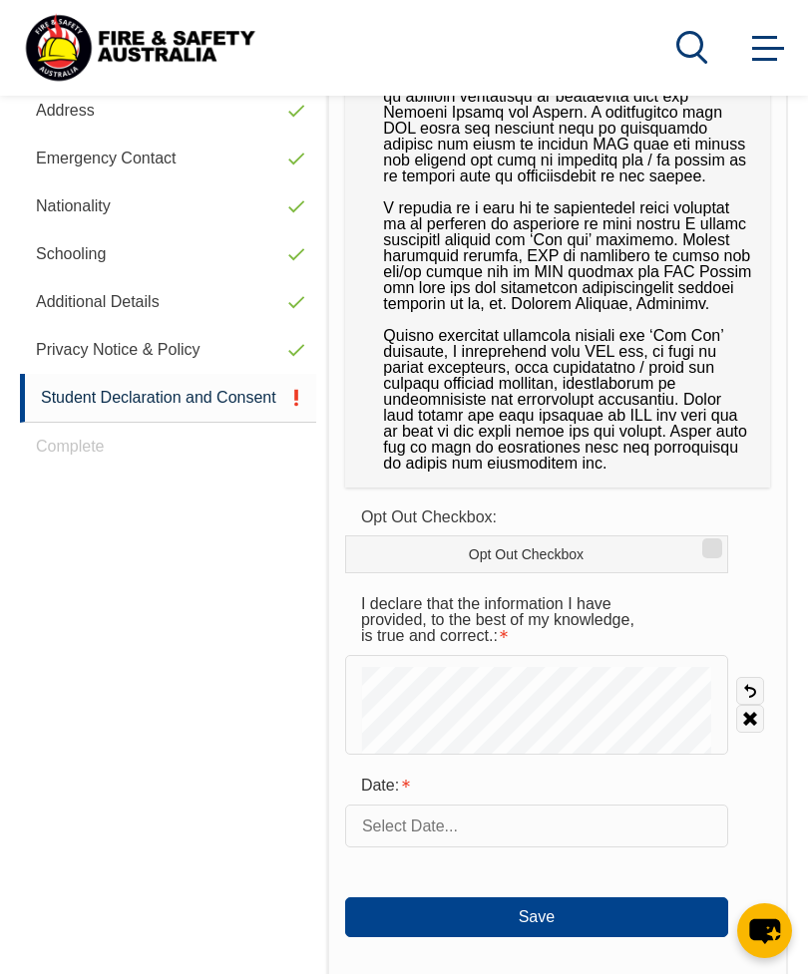
click at [549, 832] on input "text" at bounding box center [536, 826] width 383 height 42
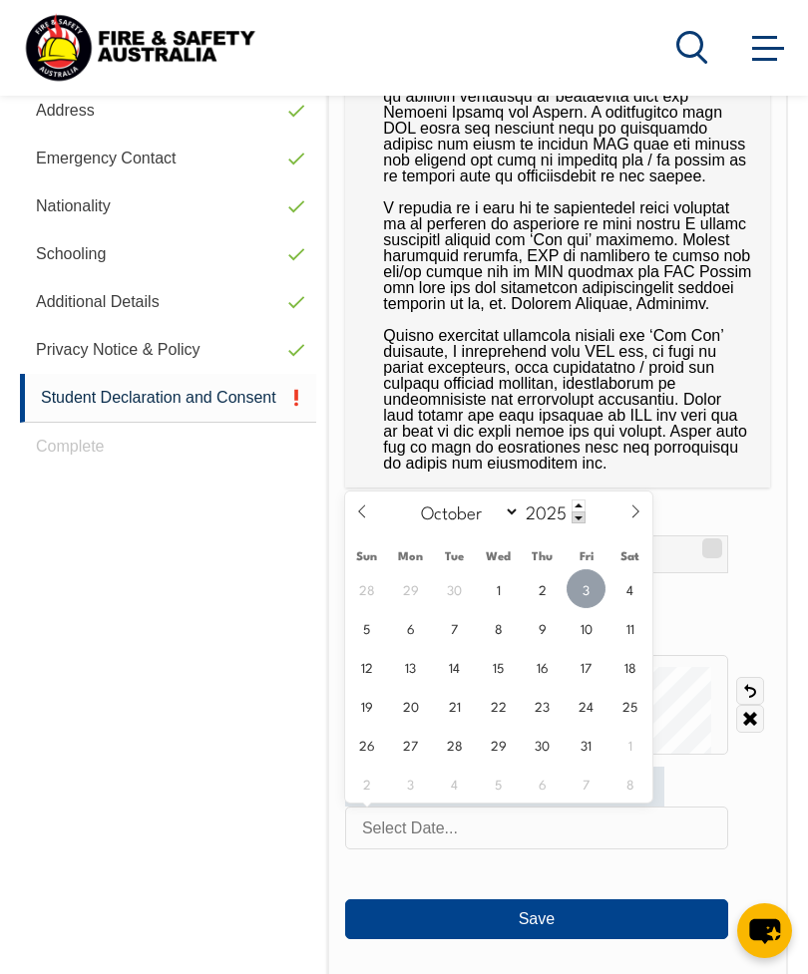
click at [588, 599] on span "3" at bounding box center [585, 588] width 39 height 39
type input "October 3, 2025"
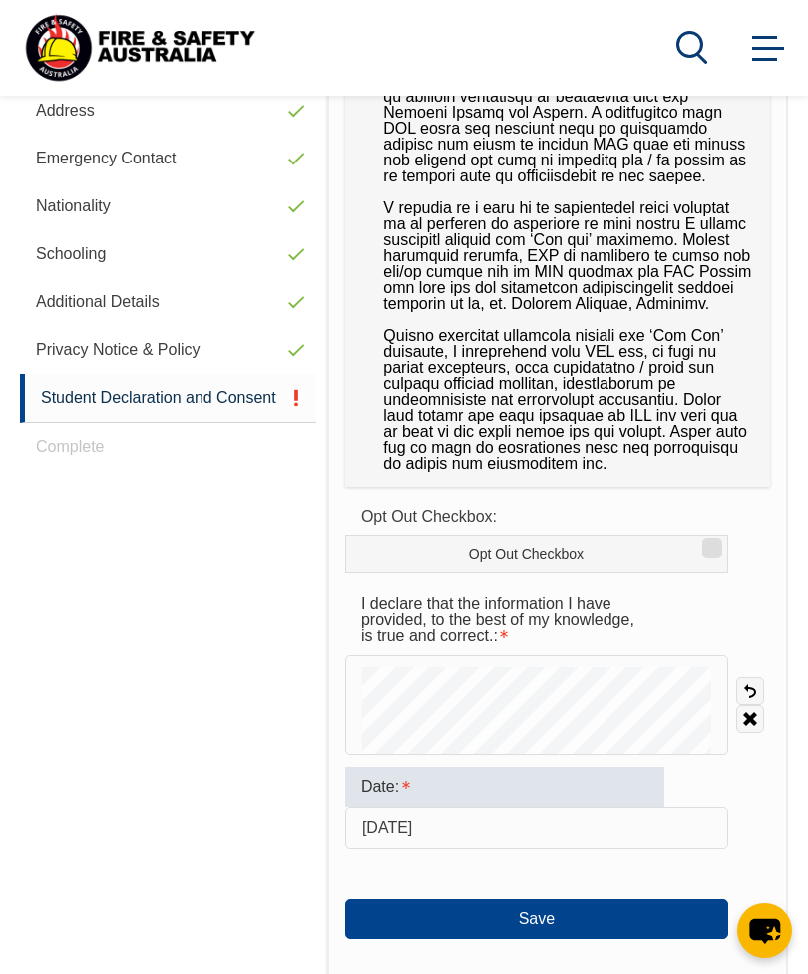
click at [604, 925] on button "Save" at bounding box center [536, 920] width 383 height 40
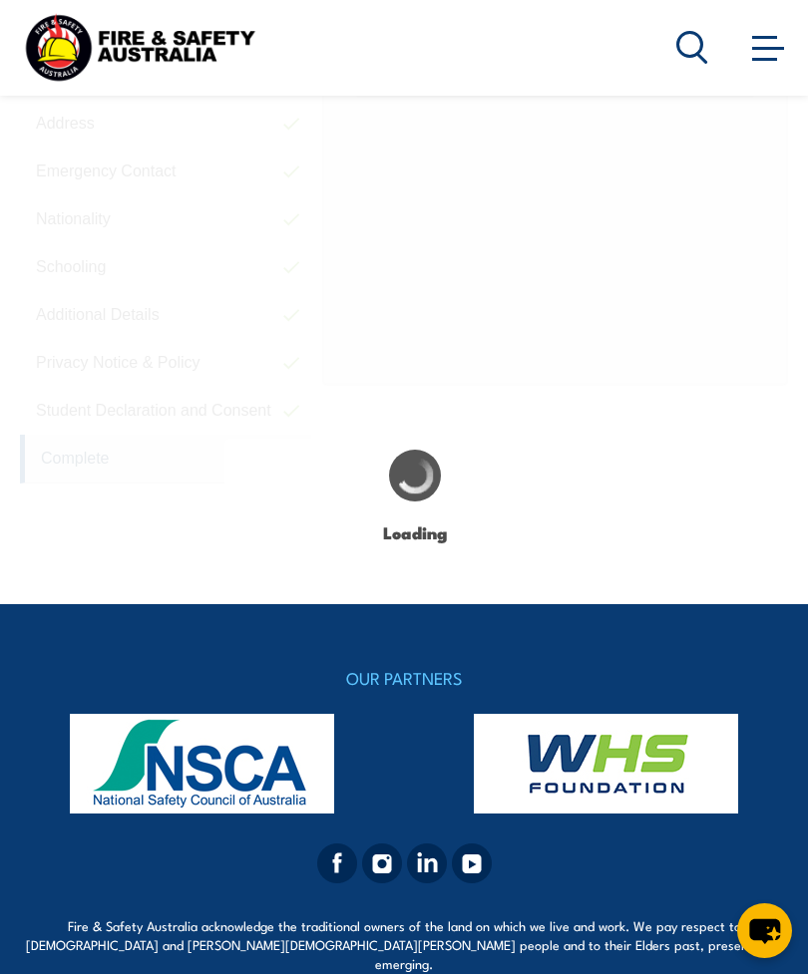
scroll to position [681, 0]
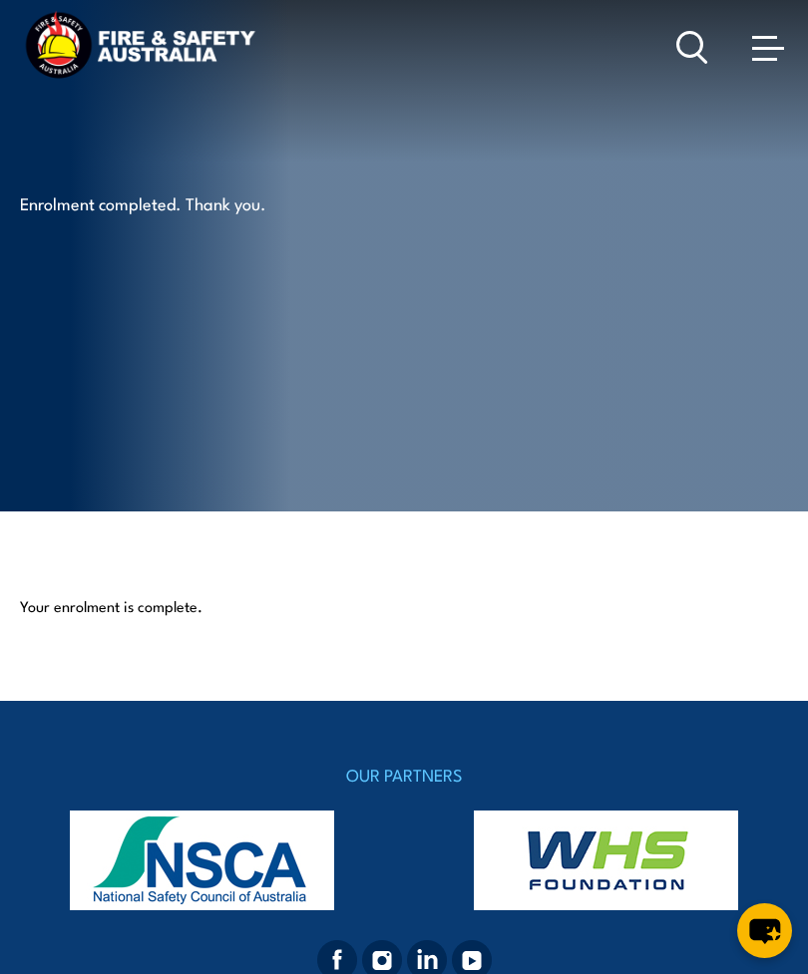
click at [764, 65] on link at bounding box center [768, 47] width 40 height 40
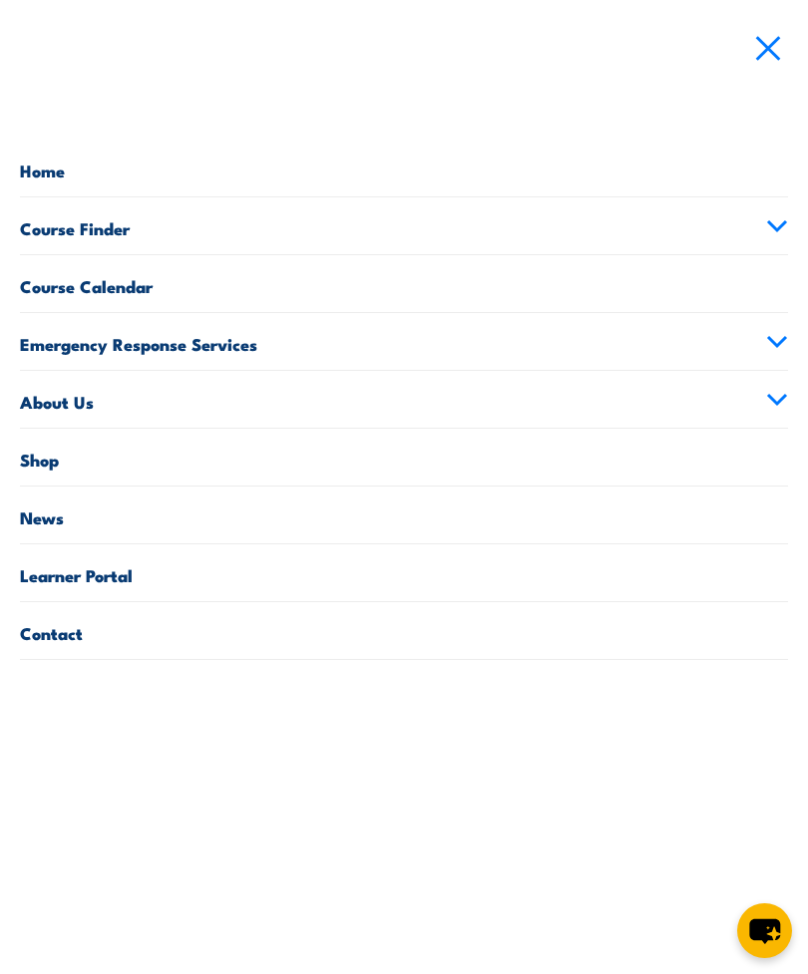
click at [764, 51] on span at bounding box center [768, 49] width 25 height 25
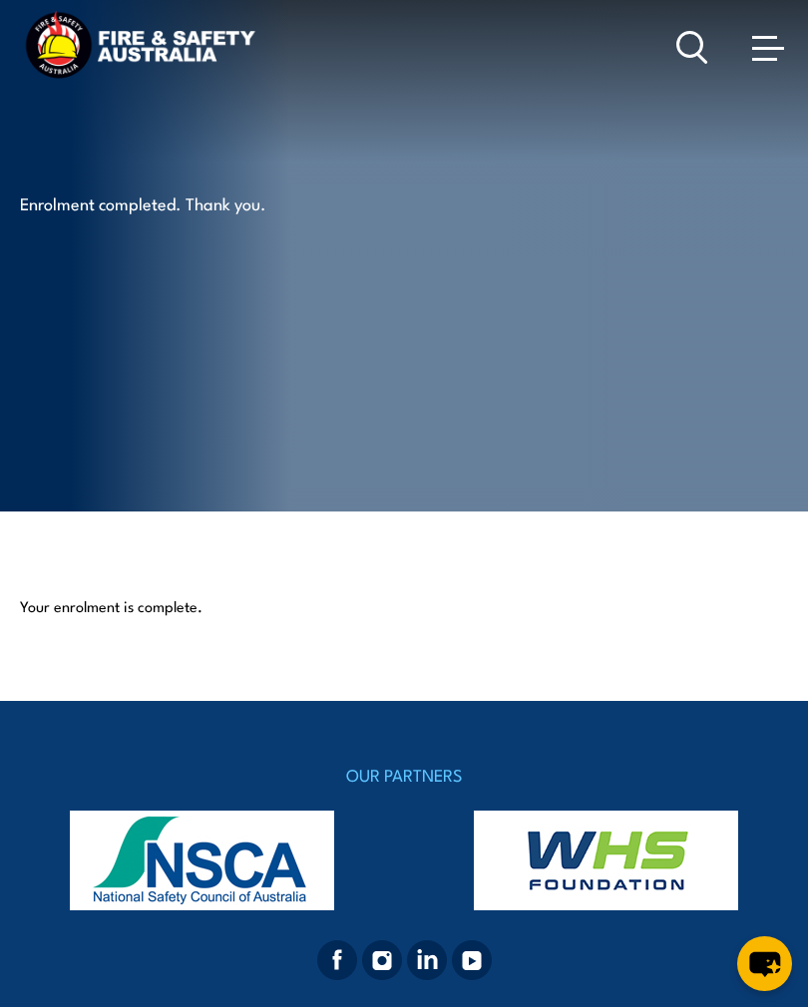
click at [779, 49] on span at bounding box center [768, 48] width 32 height 3
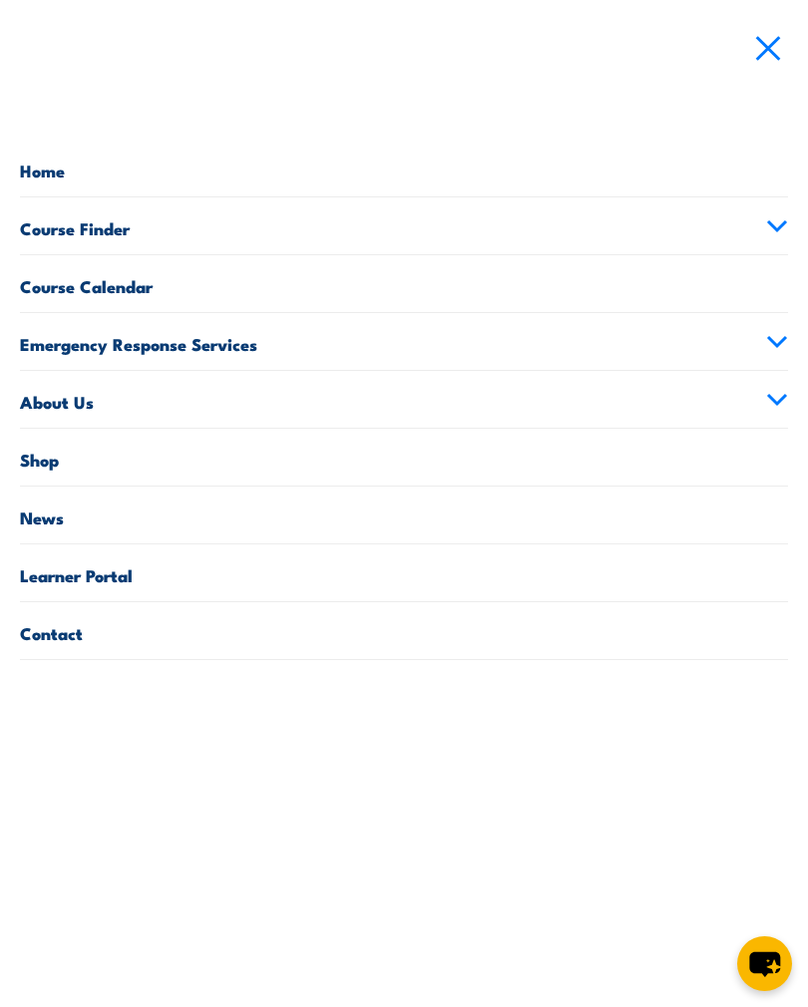
click at [63, 171] on link "Home" at bounding box center [404, 168] width 768 height 57
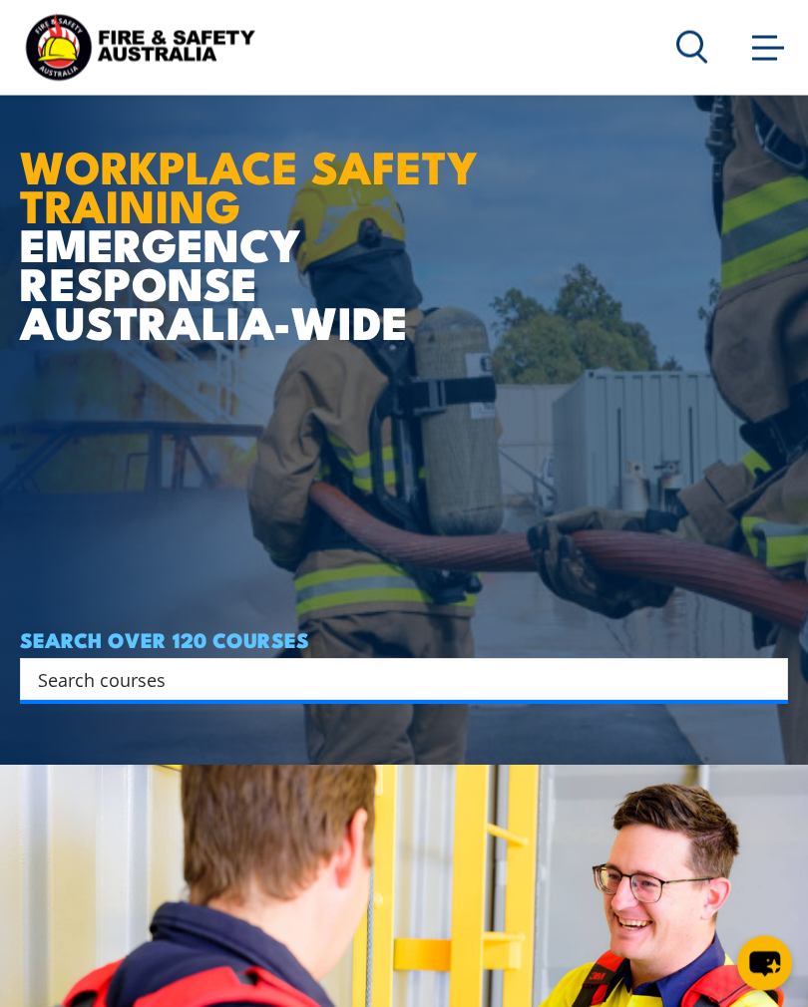
click at [628, 695] on input "Search input" at bounding box center [391, 680] width 706 height 30
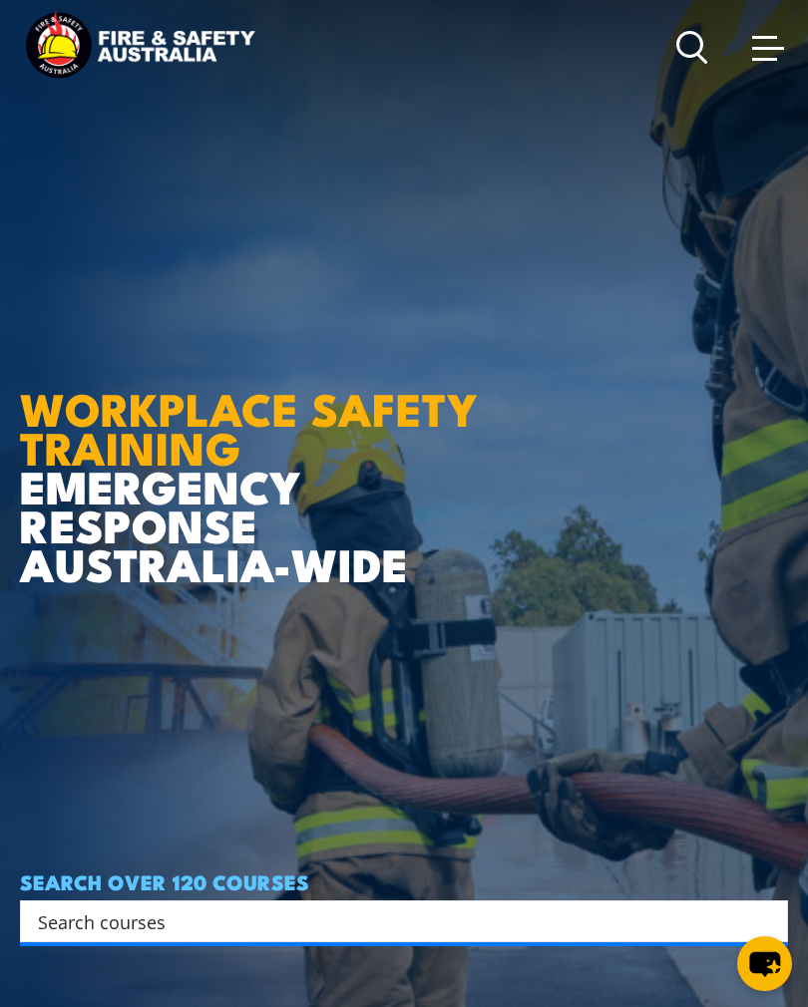
click at [756, 67] on link at bounding box center [768, 47] width 40 height 40
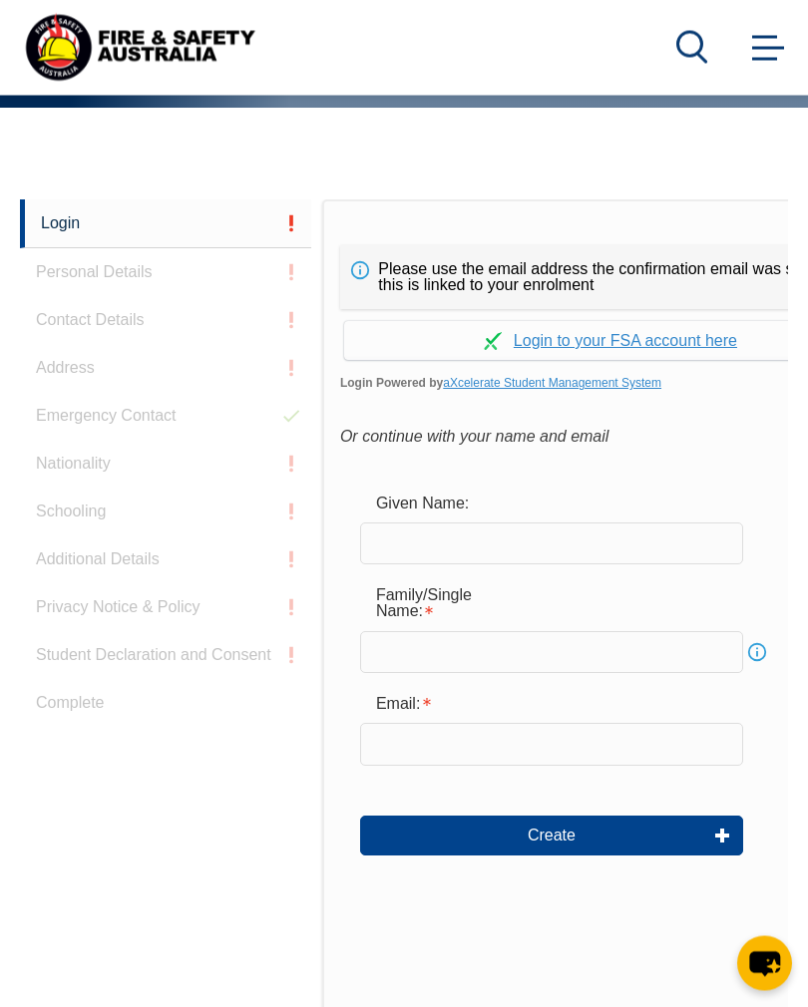
scroll to position [472, 0]
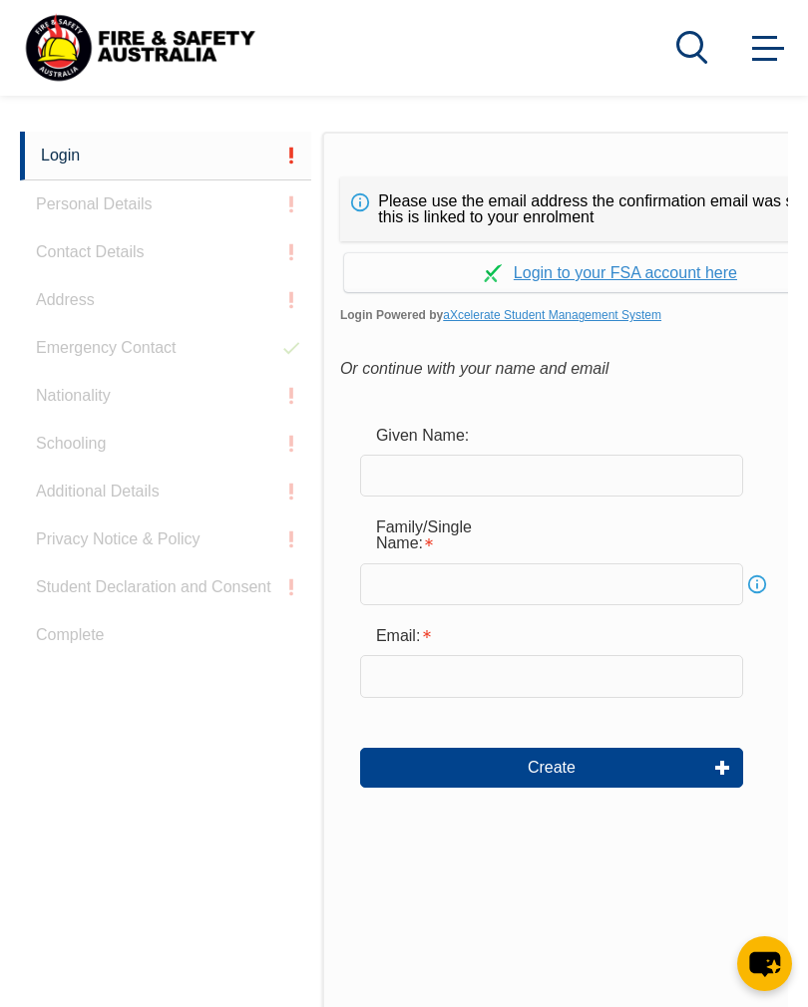
click at [695, 263] on link "Continue with aXcelerate" at bounding box center [610, 272] width 533 height 39
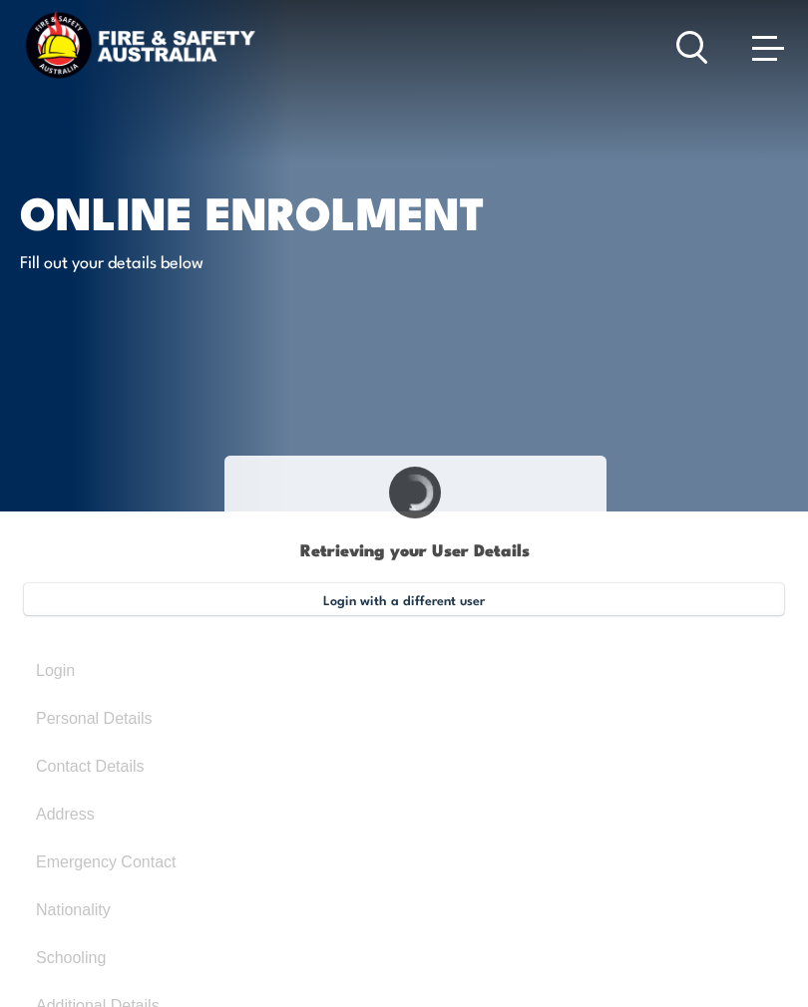
select select "Mr"
type input "Mitchel"
type input "Mitch"
type input "Edwin Alan"
type input "Bristow"
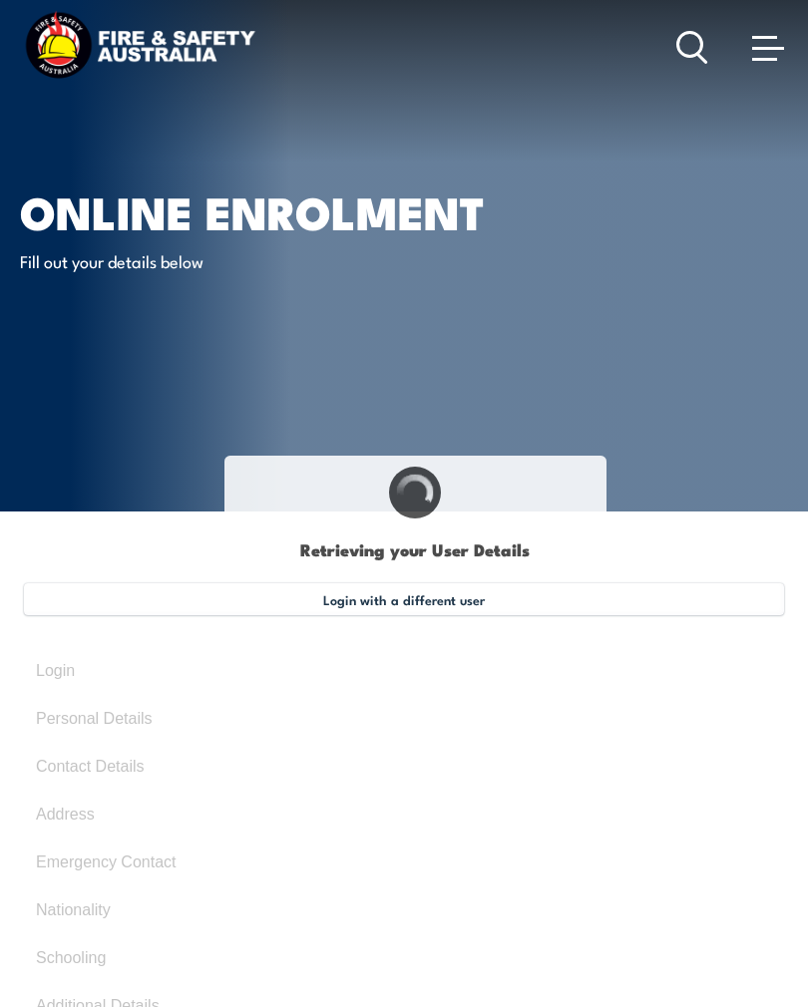
type input "June 9, 2003"
type input "L5JJ7JVCDQ"
select select "M"
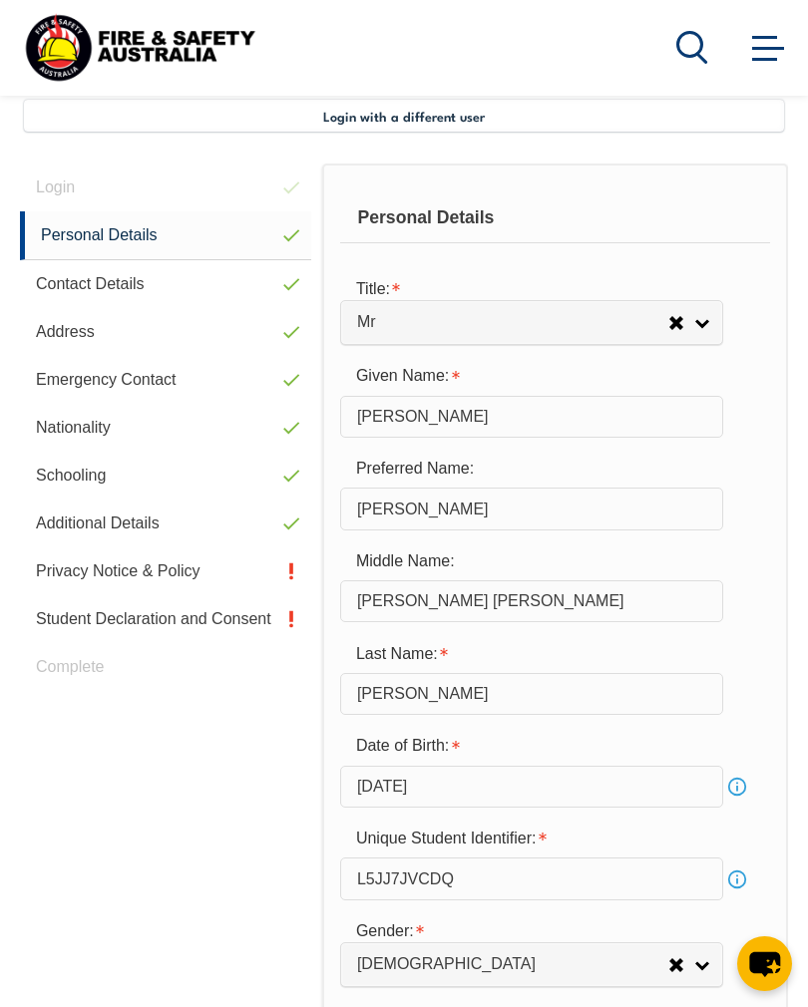
scroll to position [501, 0]
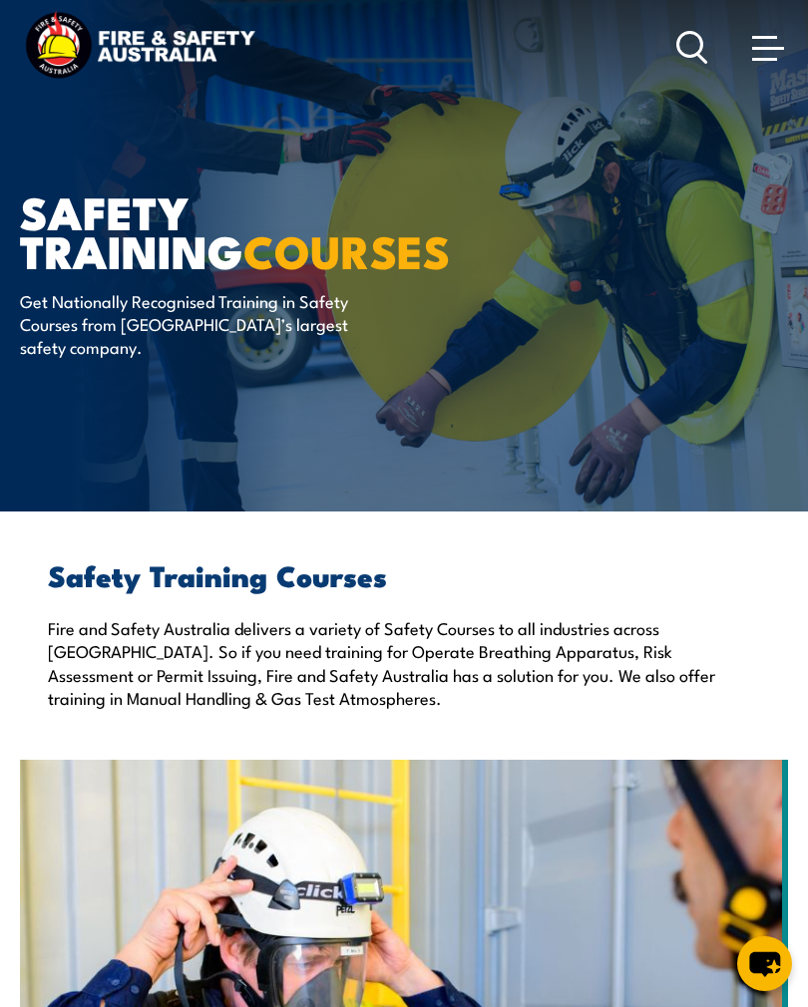
click at [777, 67] on link at bounding box center [768, 47] width 40 height 40
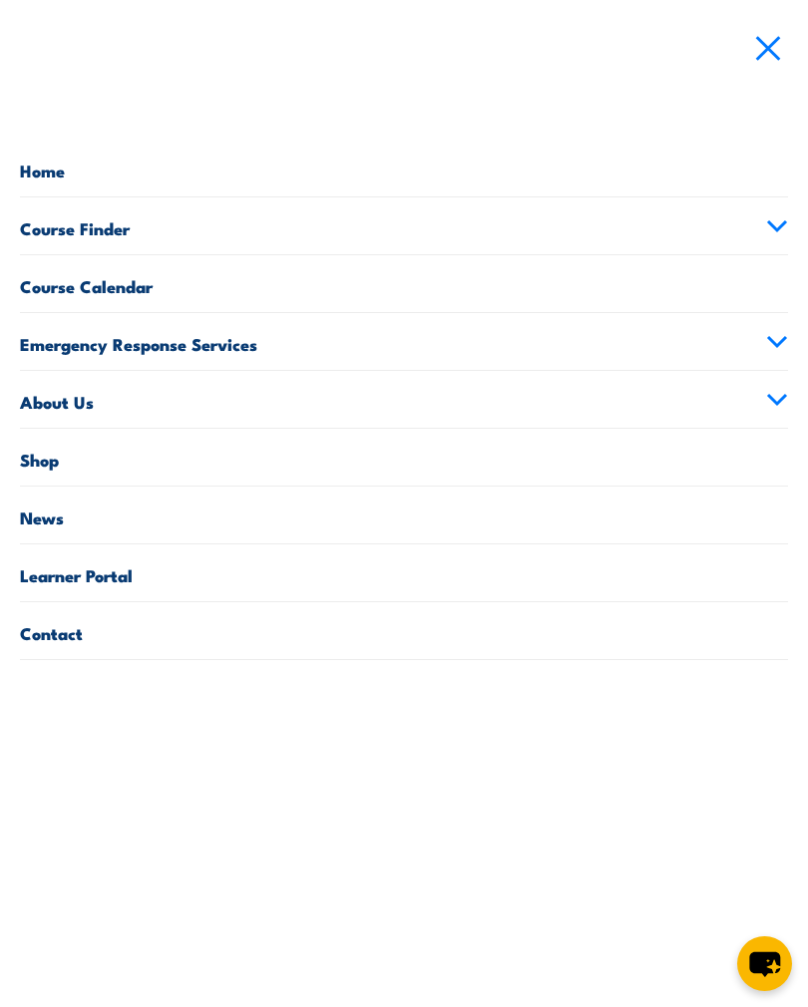
click at [758, 52] on span at bounding box center [768, 47] width 32 height 22
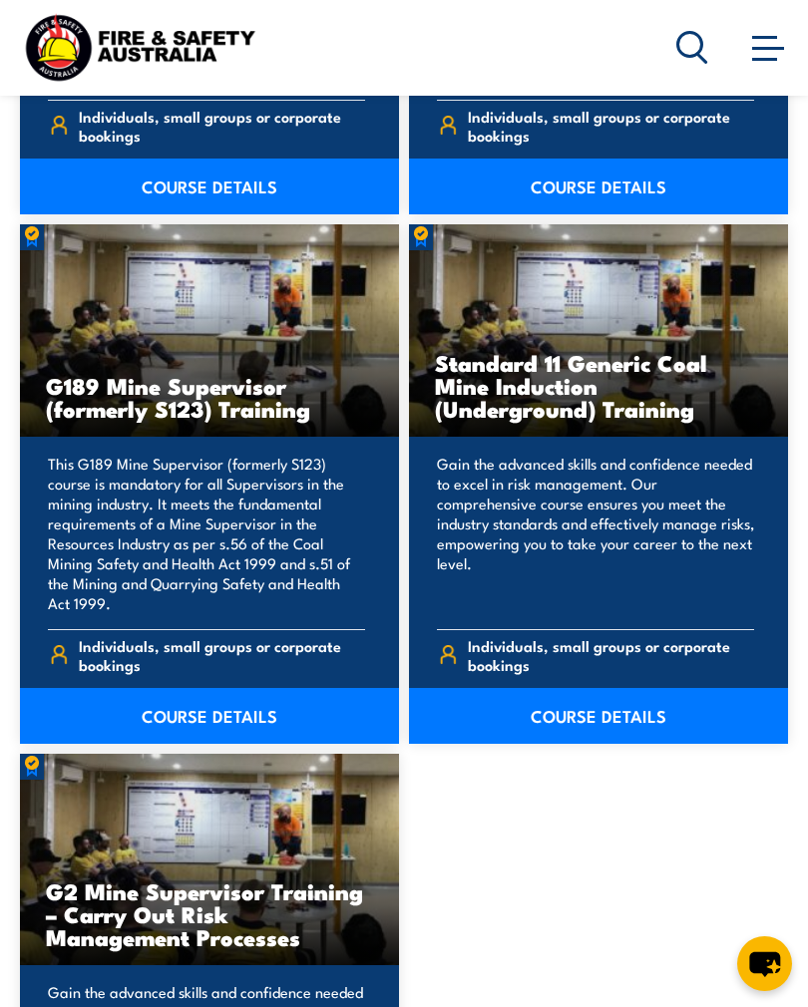
scroll to position [5661, 0]
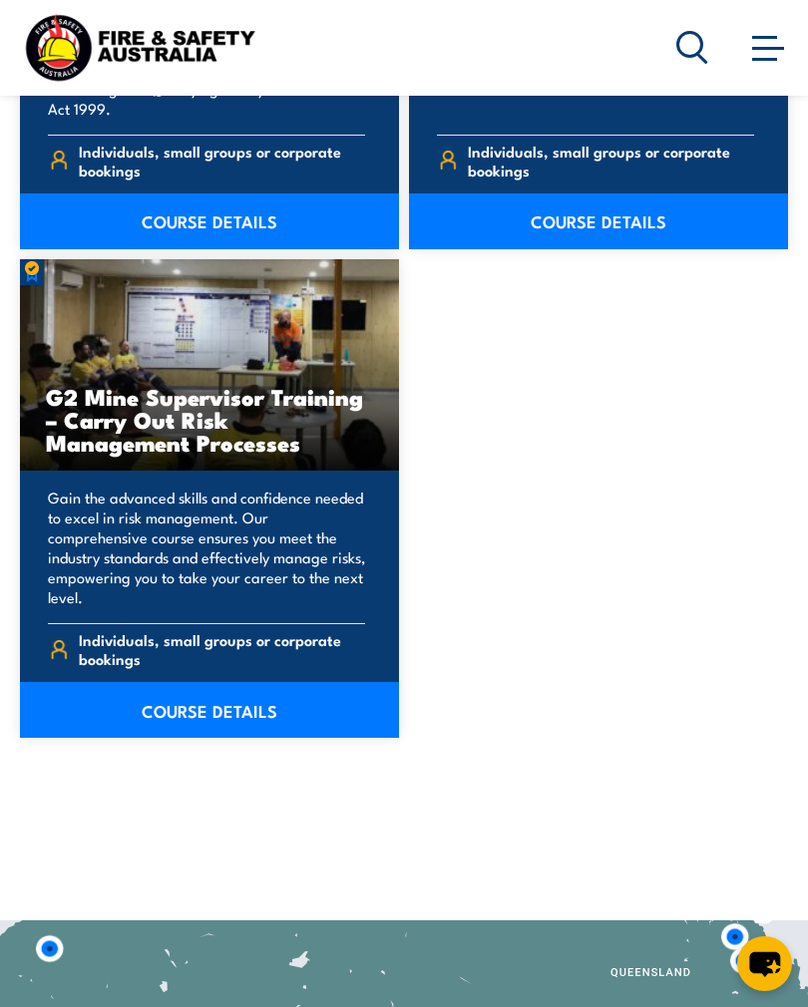
click at [742, 991] on icon "chat-button" at bounding box center [764, 963] width 55 height 55
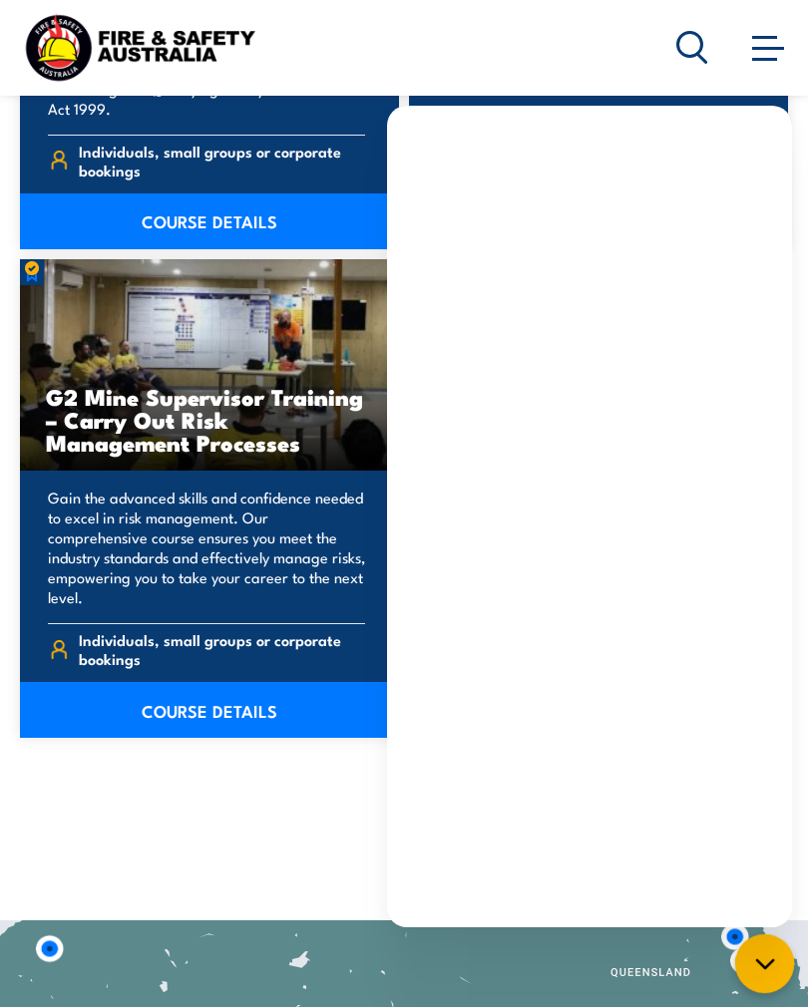
click at [768, 49] on span at bounding box center [768, 48] width 32 height 3
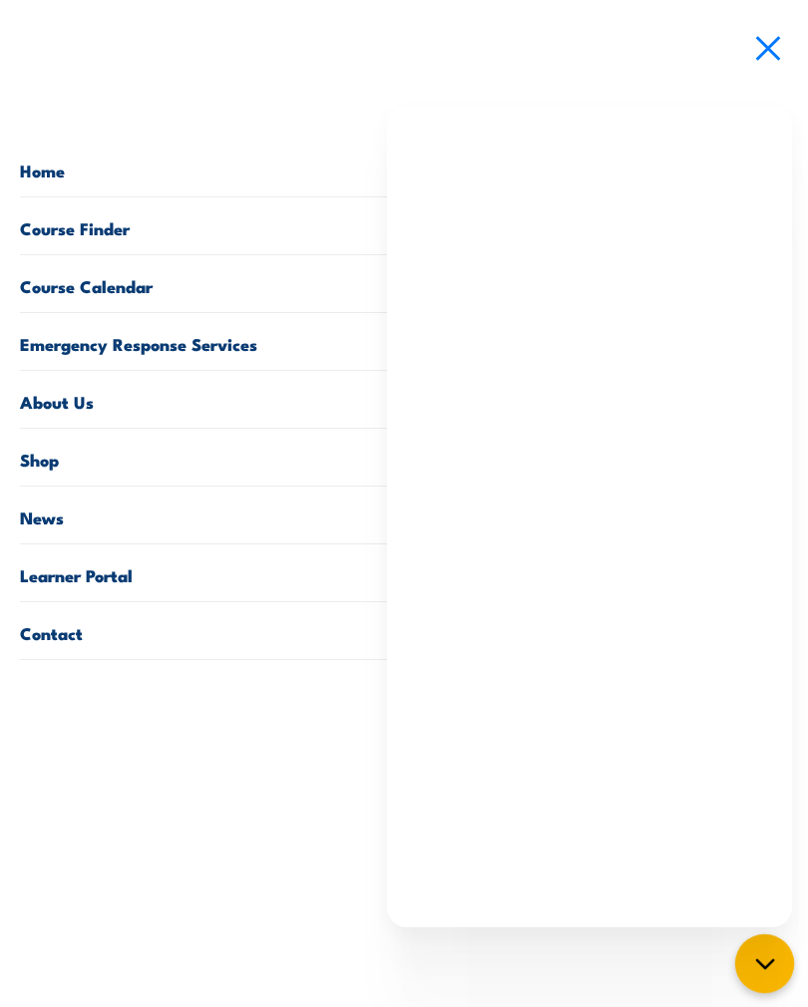
click at [696, 85] on nav "Courses Course Calendar Emergency Response Services Services Overview Emergency…" at bounding box center [404, 503] width 808 height 1007
click at [695, 58] on nav "Courses Course Calendar Emergency Response Services Services Overview Emergency…" at bounding box center [404, 503] width 808 height 1007
click at [668, 60] on nav "Courses Course Calendar Emergency Response Services Services Overview Emergency…" at bounding box center [404, 503] width 808 height 1007
click at [779, 45] on span at bounding box center [768, 47] width 32 height 22
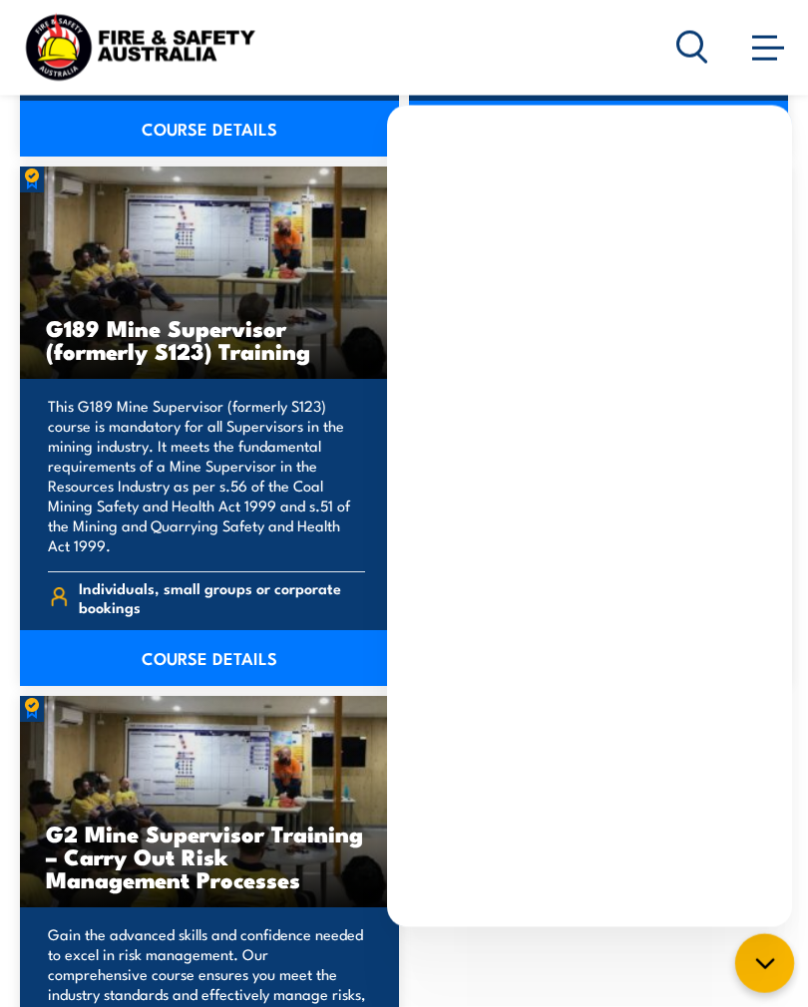
scroll to position [5224, 0]
click at [591, 46] on div "Courses Course Calendar Emergency Response Services Services Overview Emergency…" at bounding box center [404, 47] width 768 height 79
click at [761, 52] on span at bounding box center [768, 47] width 32 height 22
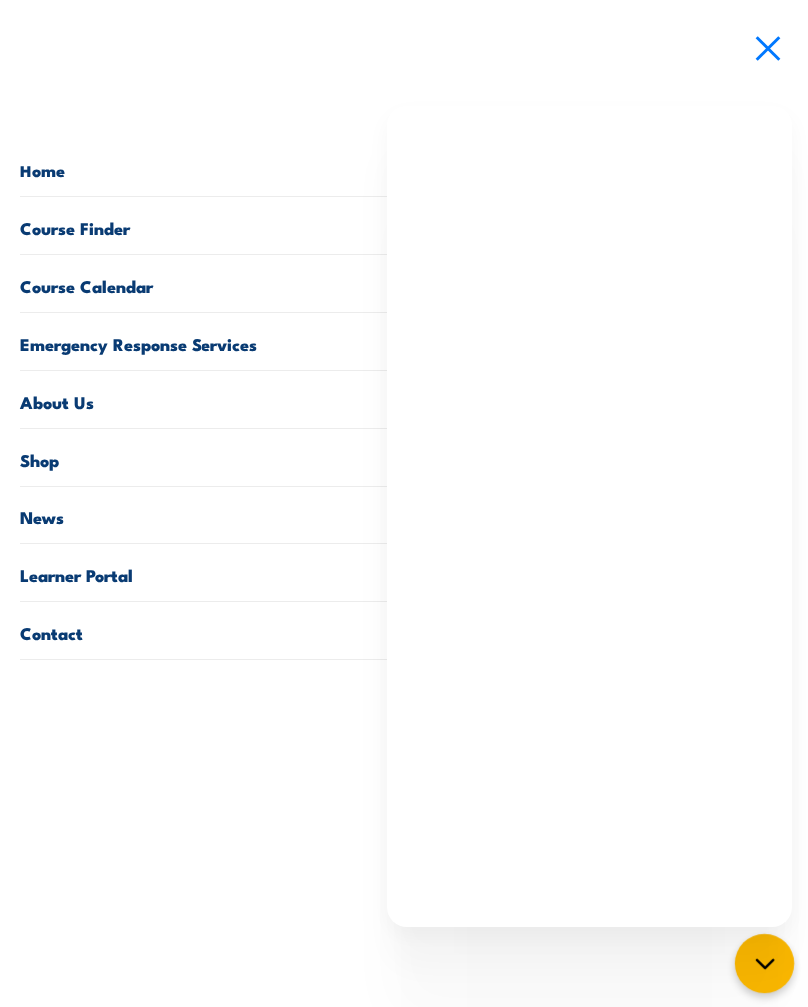
click at [767, 958] on icon "chat-button" at bounding box center [765, 964] width 26 height 26
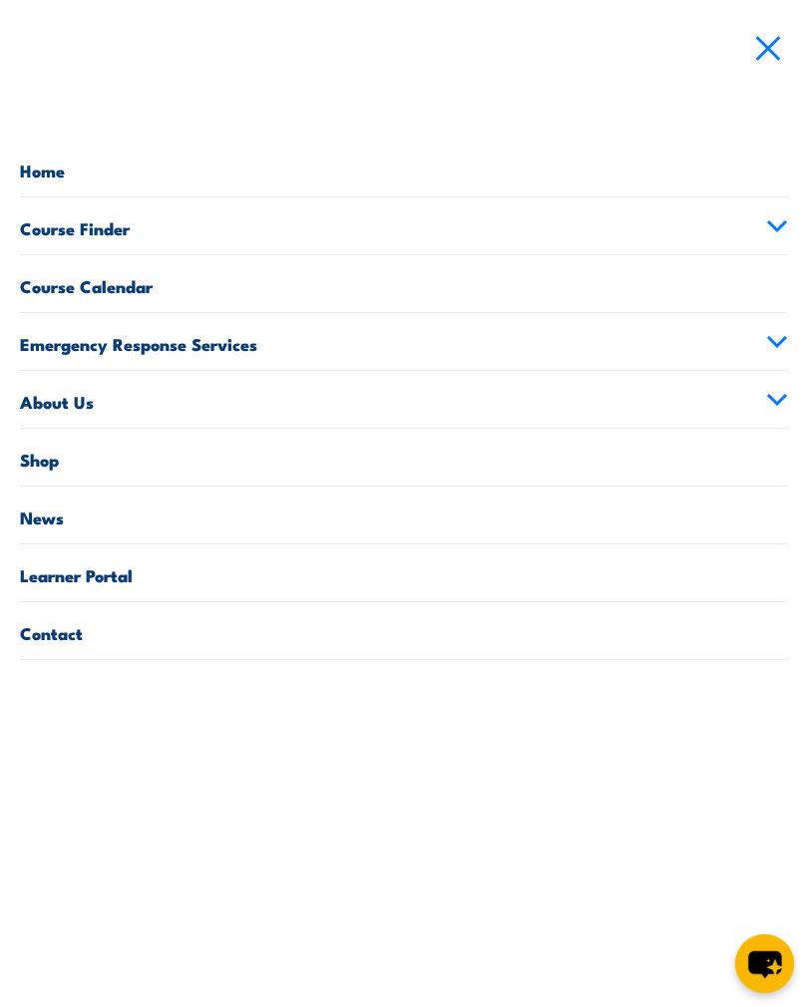
click at [774, 48] on span at bounding box center [768, 47] width 32 height 22
